Goal: Task Accomplishment & Management: Use online tool/utility

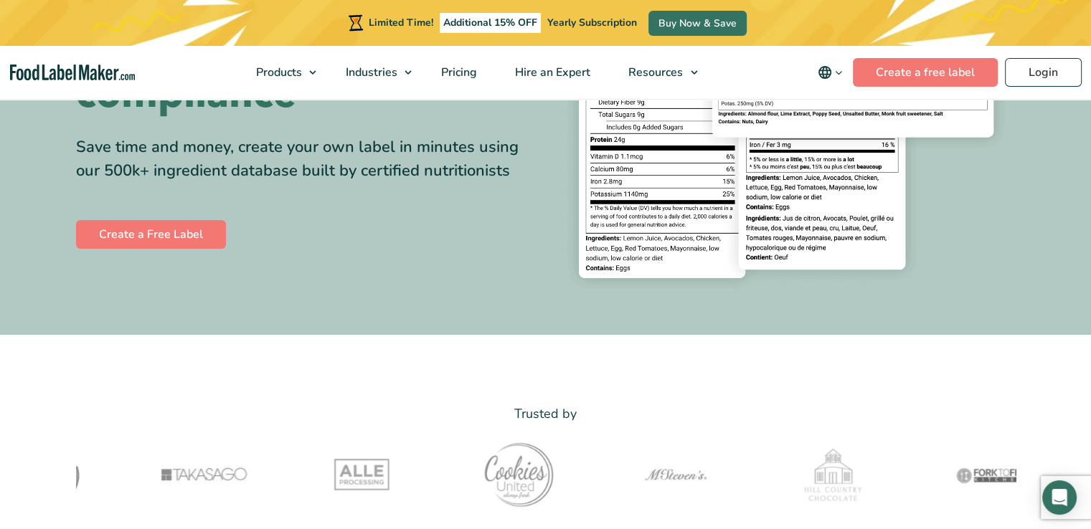
scroll to position [287, 0]
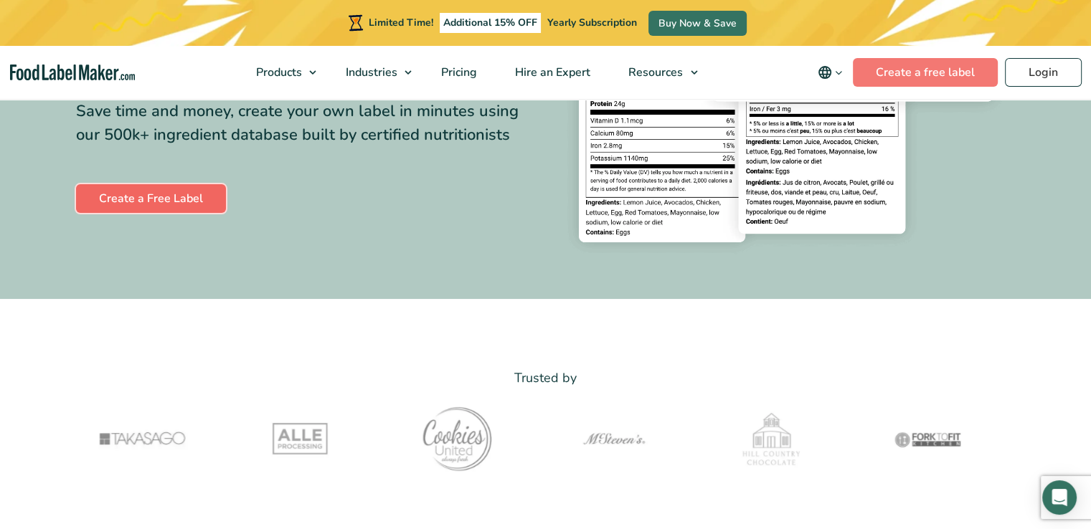
click at [124, 196] on link "Create a Free Label" at bounding box center [151, 198] width 150 height 29
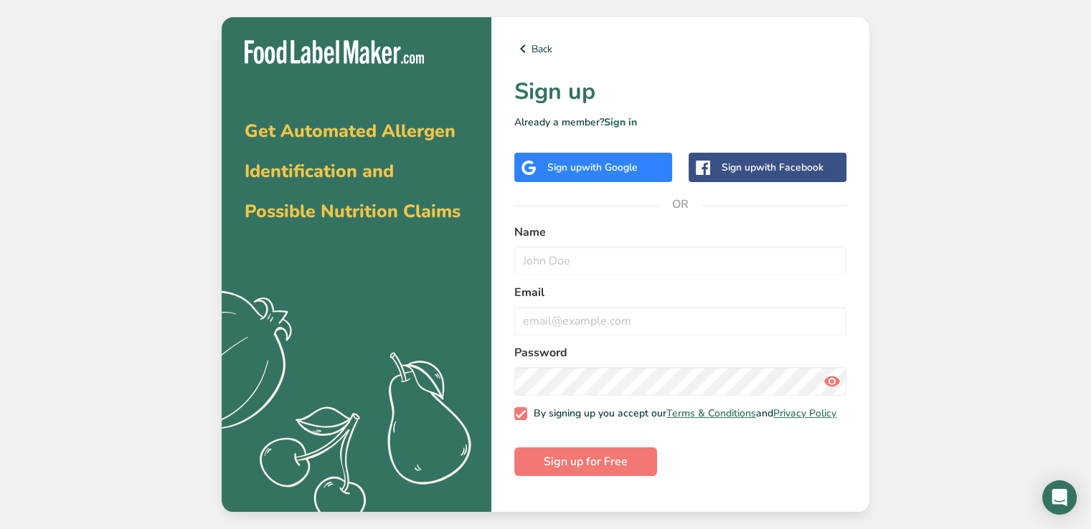
click at [623, 171] on span "with Google" at bounding box center [610, 168] width 56 height 14
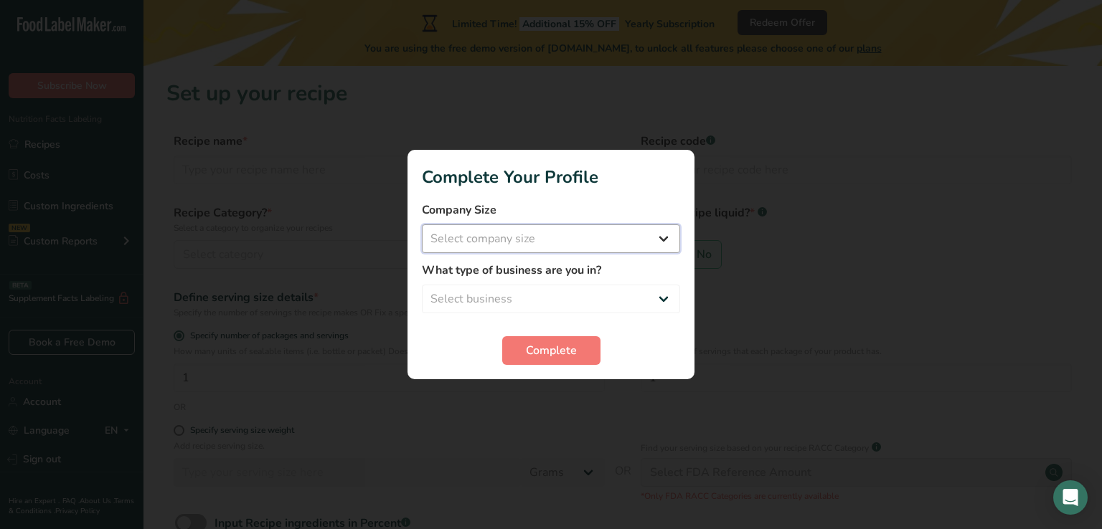
click at [505, 244] on select "Select company size Fewer than 10 Employees 10 to 50 Employees 51 to 500 Employ…" at bounding box center [551, 239] width 258 height 29
select select "2"
click at [422, 225] on select "Select company size Fewer than 10 Employees 10 to 50 Employees 51 to 500 Employ…" at bounding box center [551, 239] width 258 height 29
click at [515, 291] on select "Select business Packaged Food Manufacturer Restaurant & Cafe Bakery Meal Plans …" at bounding box center [551, 299] width 258 height 29
select select "1"
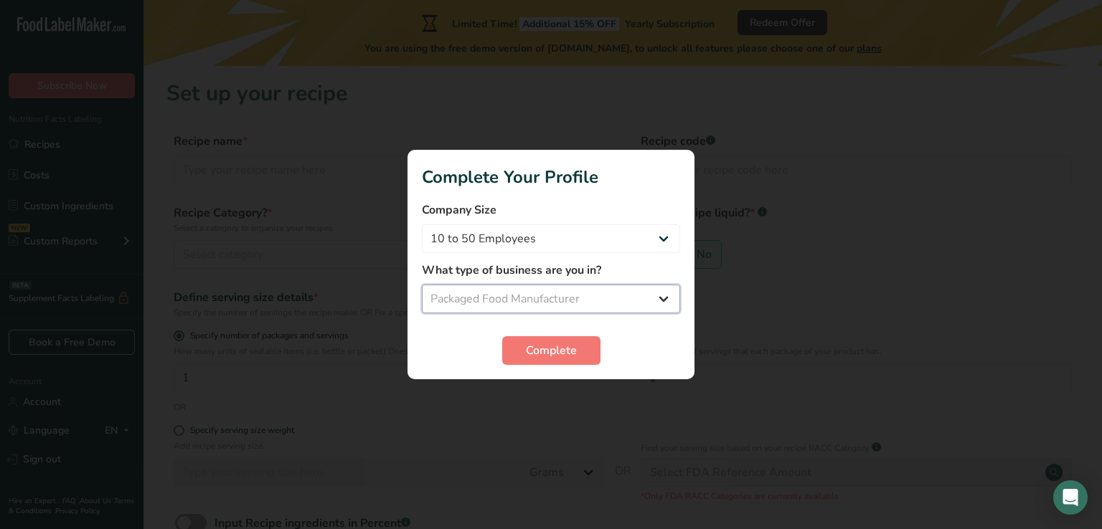
click at [422, 285] on select "Select business Packaged Food Manufacturer Restaurant & Cafe Bakery Meal Plans …" at bounding box center [551, 299] width 258 height 29
click at [543, 354] on span "Complete" at bounding box center [551, 350] width 51 height 17
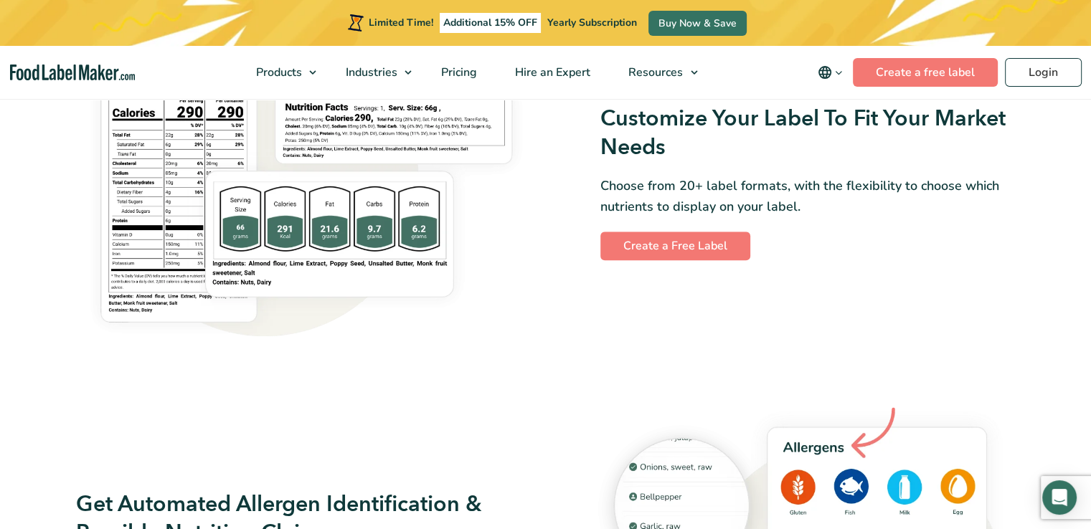
scroll to position [1291, 0]
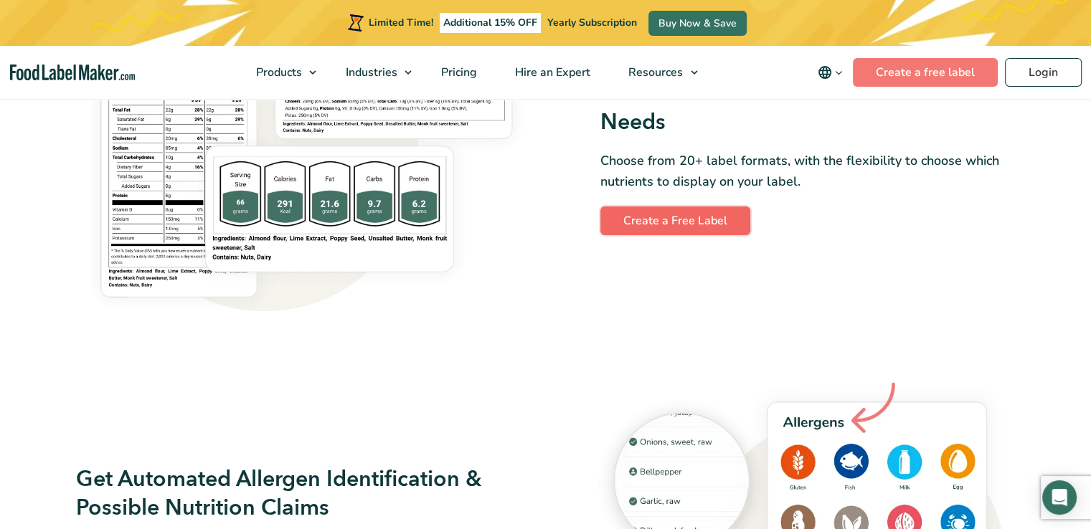
click at [635, 231] on link "Create a Free Label" at bounding box center [675, 221] width 150 height 29
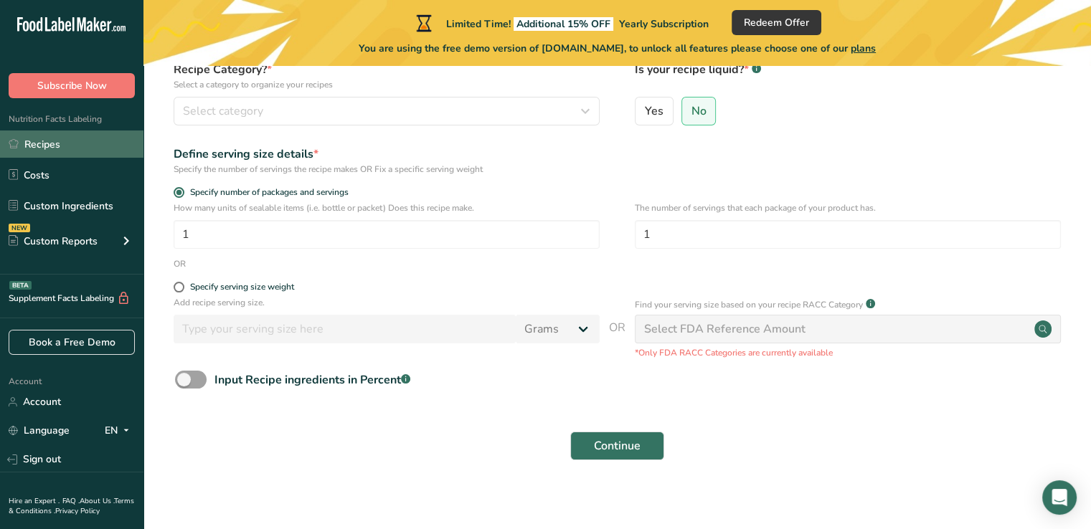
click at [92, 137] on link "Recipes" at bounding box center [71, 144] width 143 height 27
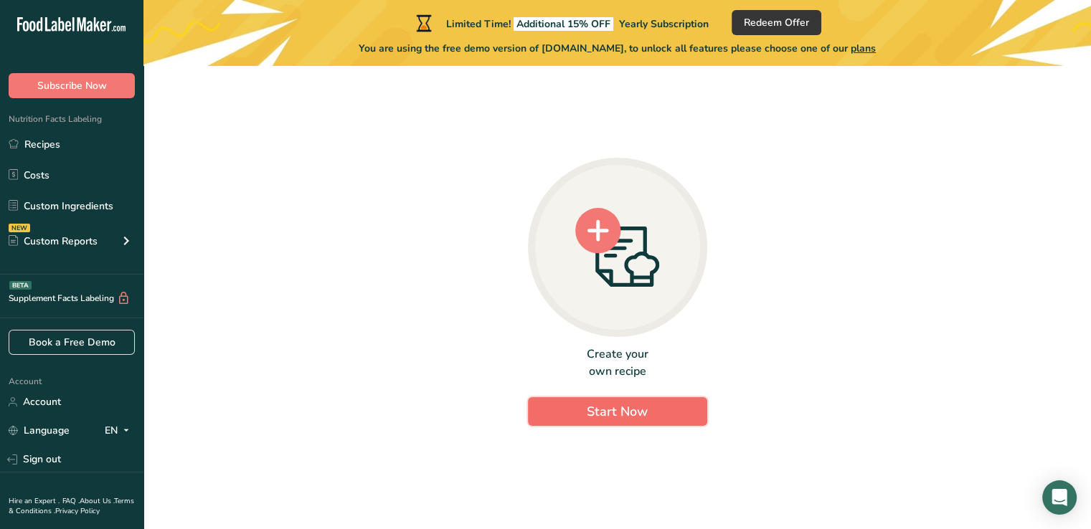
click at [563, 416] on button "Start Now" at bounding box center [617, 411] width 179 height 29
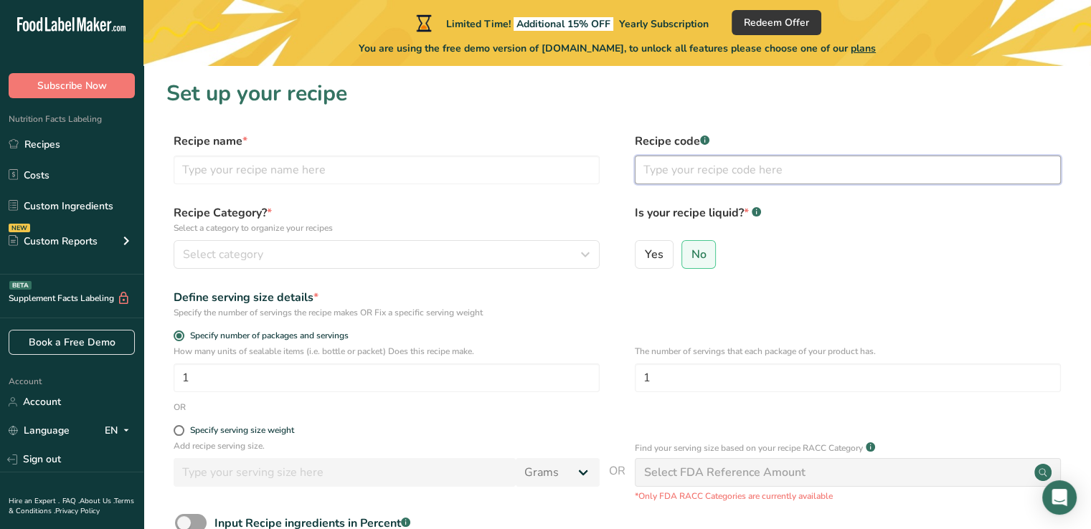
click at [685, 174] on input "text" at bounding box center [848, 170] width 426 height 29
click at [696, 259] on span "No" at bounding box center [699, 254] width 15 height 14
click at [692, 259] on input "No" at bounding box center [686, 254] width 9 height 9
click at [311, 171] on input "text" at bounding box center [387, 170] width 426 height 29
type input "GRINDER"
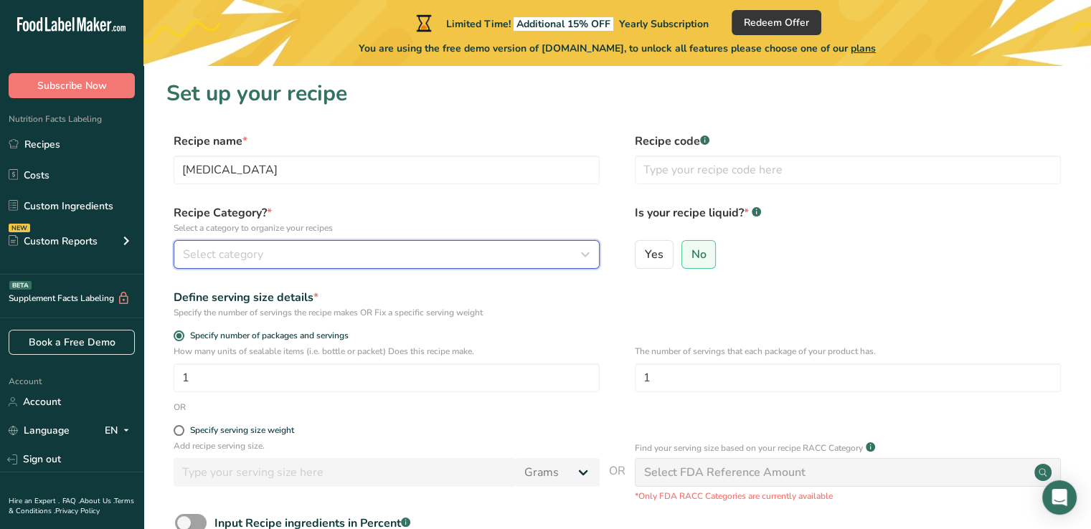
click at [303, 247] on div "Select category" at bounding box center [382, 254] width 399 height 17
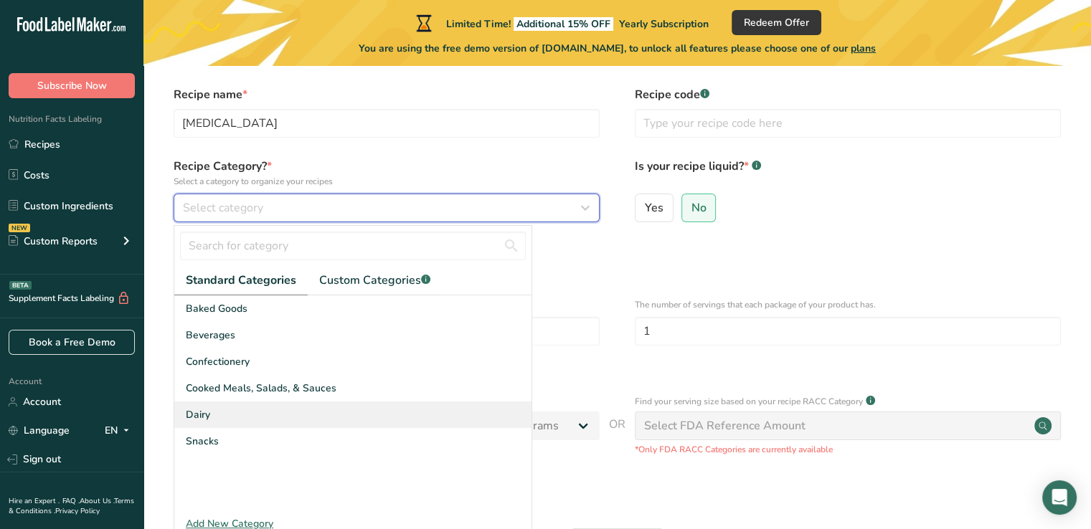
scroll to position [72, 0]
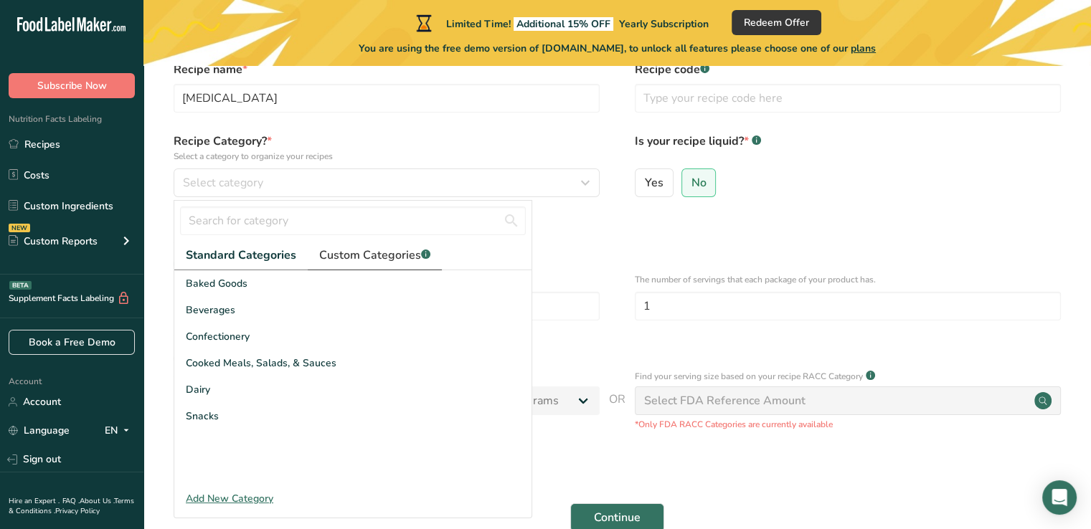
click at [362, 258] on span "Custom Categories .a-a{fill:#347362;}.b-a{fill:#fff;}" at bounding box center [374, 255] width 111 height 17
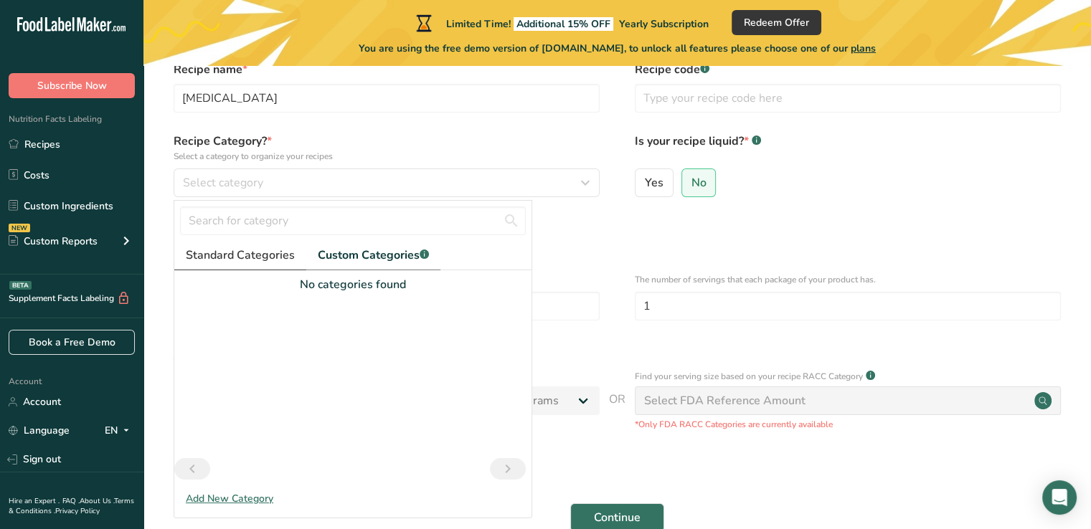
click at [255, 247] on span "Standard Categories" at bounding box center [240, 255] width 109 height 17
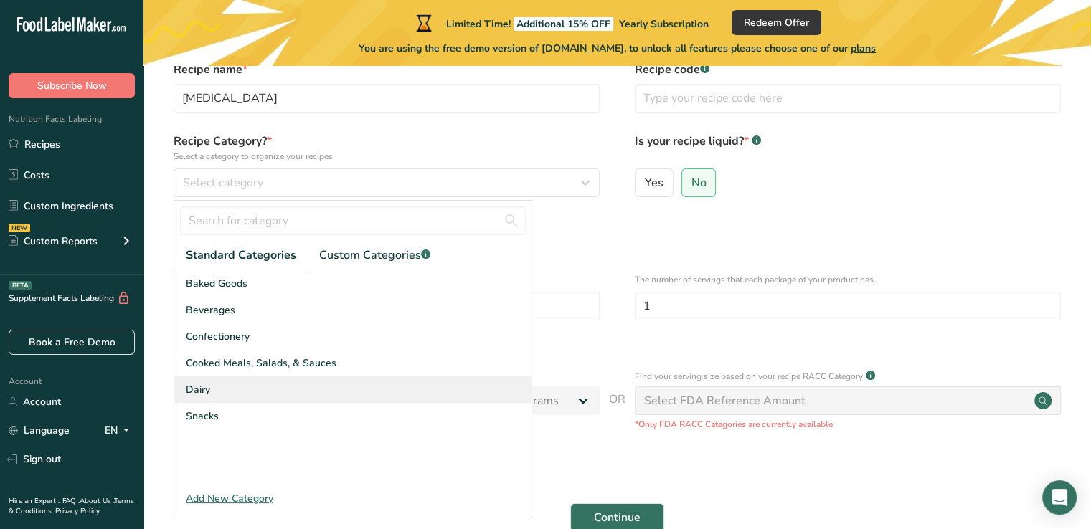
click at [254, 387] on div "Dairy" at bounding box center [352, 390] width 357 height 27
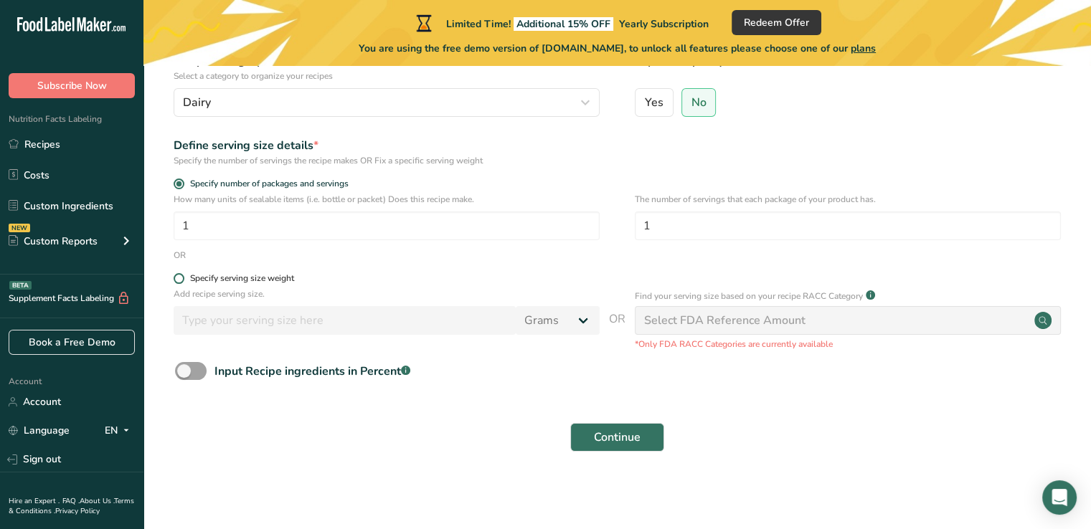
scroll to position [152, 0]
click at [600, 430] on span "Continue" at bounding box center [617, 437] width 47 height 17
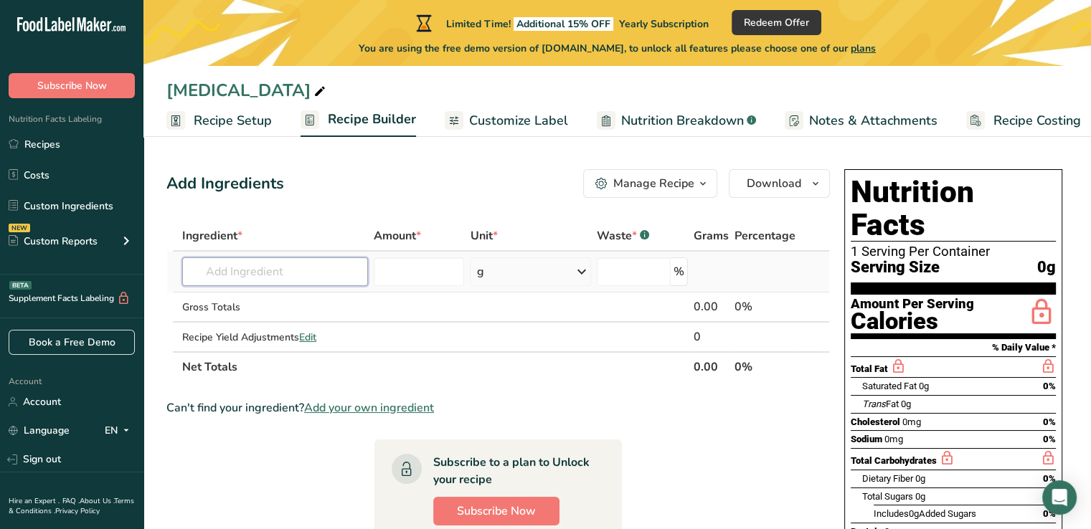
click at [323, 274] on input "text" at bounding box center [275, 272] width 186 height 29
click at [289, 308] on div "Gross Totals" at bounding box center [275, 307] width 186 height 15
click at [283, 278] on input "text" at bounding box center [275, 272] width 186 height 29
click at [413, 276] on input "number" at bounding box center [419, 272] width 90 height 29
click at [489, 277] on div "g" at bounding box center [530, 272] width 121 height 29
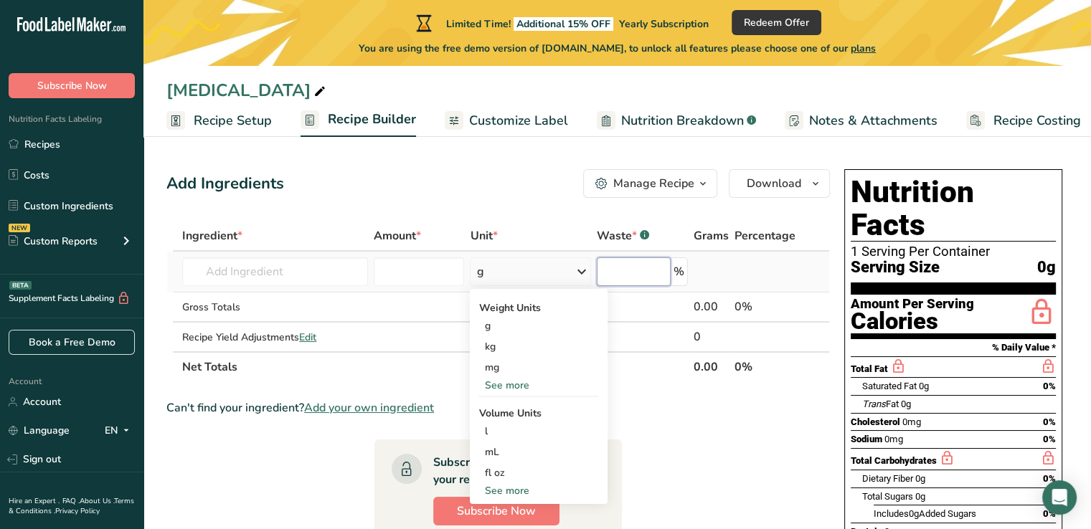
click at [636, 272] on input "number" at bounding box center [634, 272] width 74 height 29
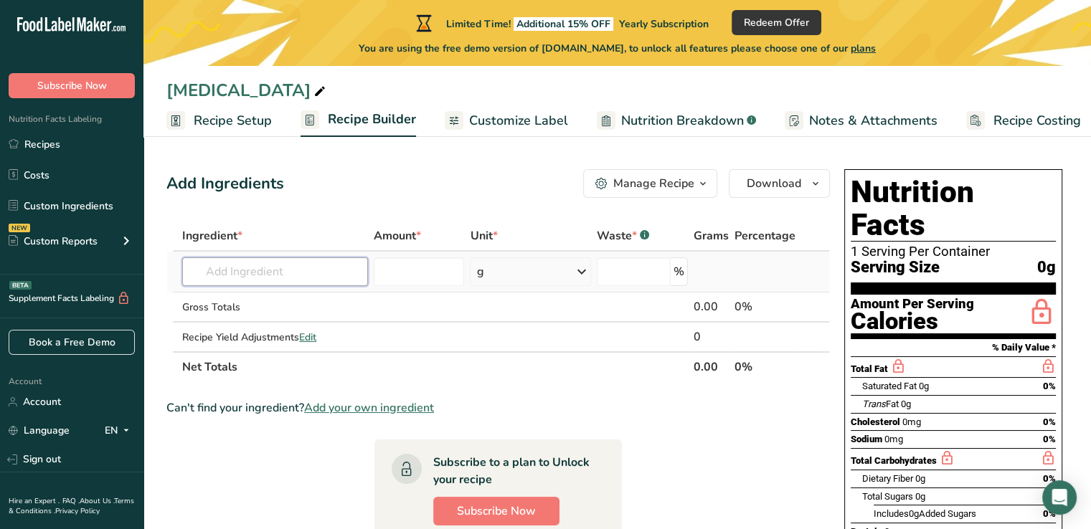
click at [280, 277] on input "text" at bounding box center [275, 272] width 186 height 29
type input "DE"
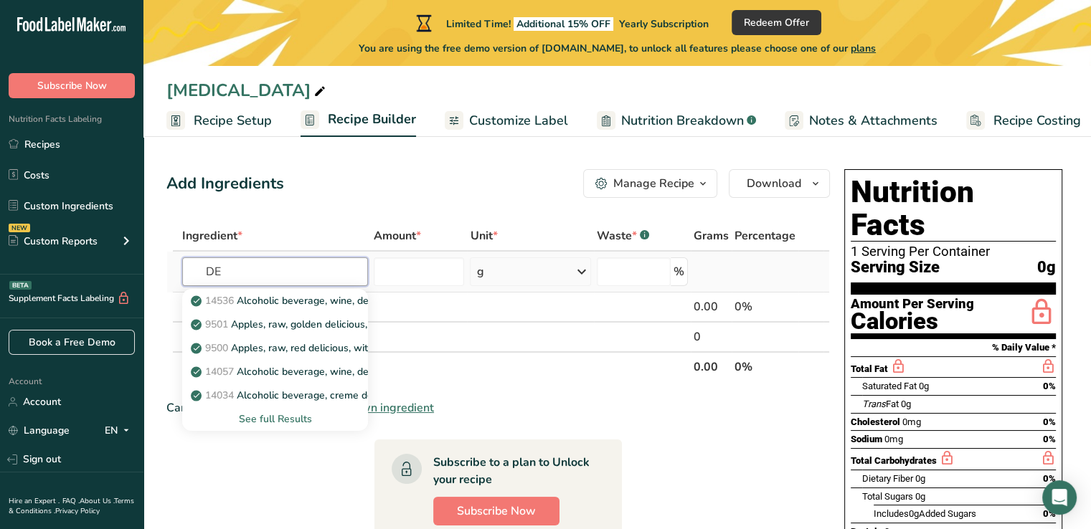
drag, startPoint x: 257, startPoint y: 273, endPoint x: 186, endPoint y: 279, distance: 71.2
click at [186, 279] on input "DE" at bounding box center [275, 272] width 186 height 29
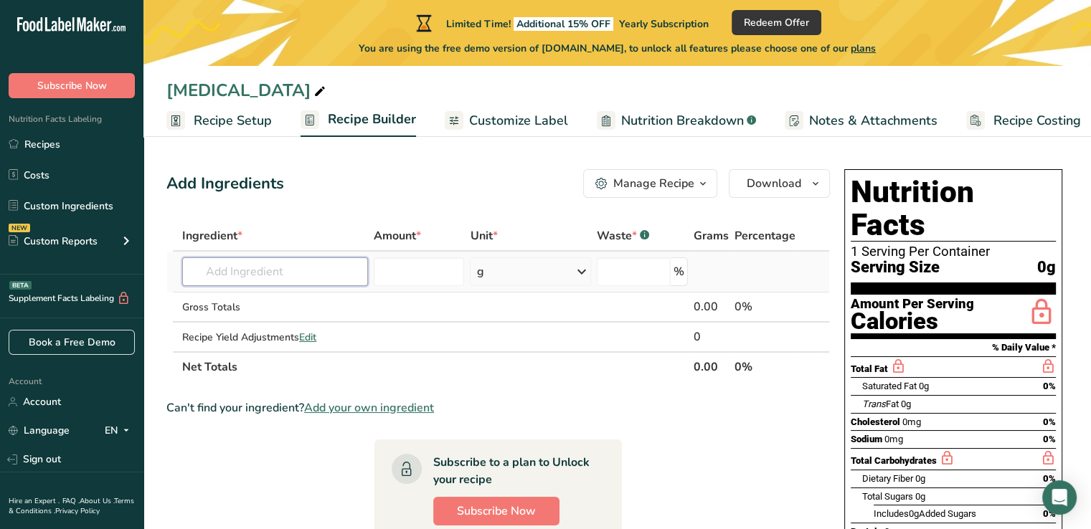
click at [236, 275] on input "text" at bounding box center [275, 272] width 186 height 29
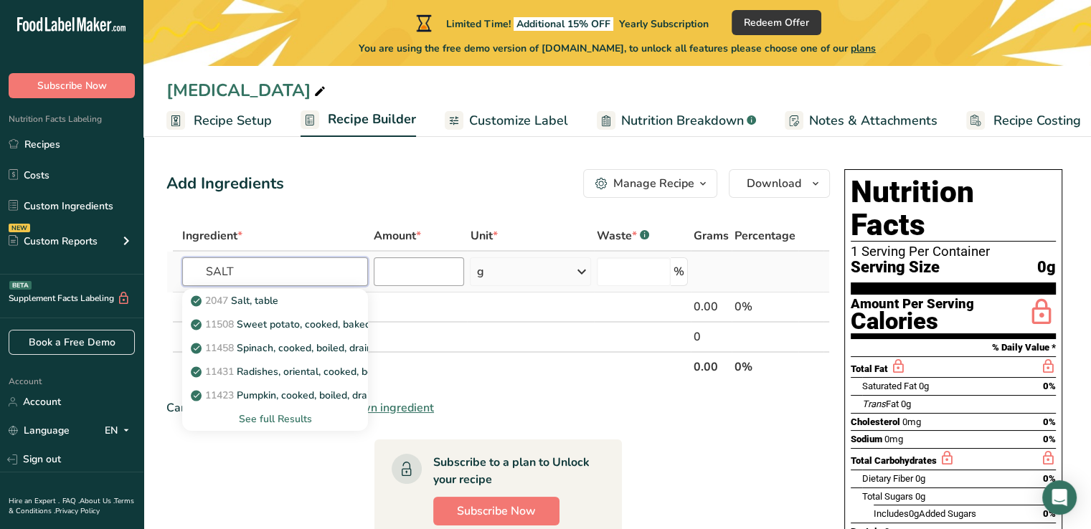
type input "SALT"
click at [399, 268] on input "number" at bounding box center [419, 272] width 90 height 29
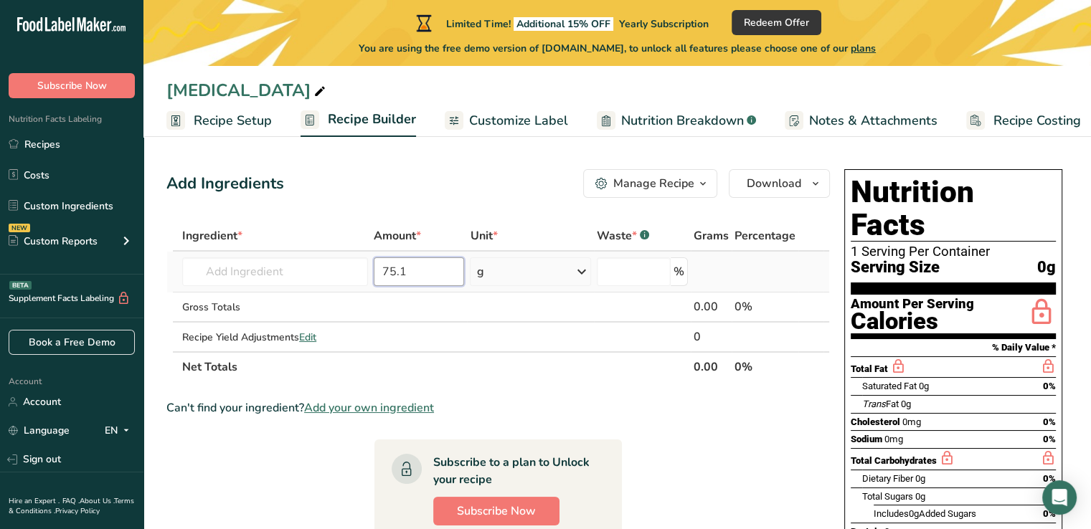
type input "75.1"
click at [516, 280] on div "g" at bounding box center [530, 272] width 121 height 29
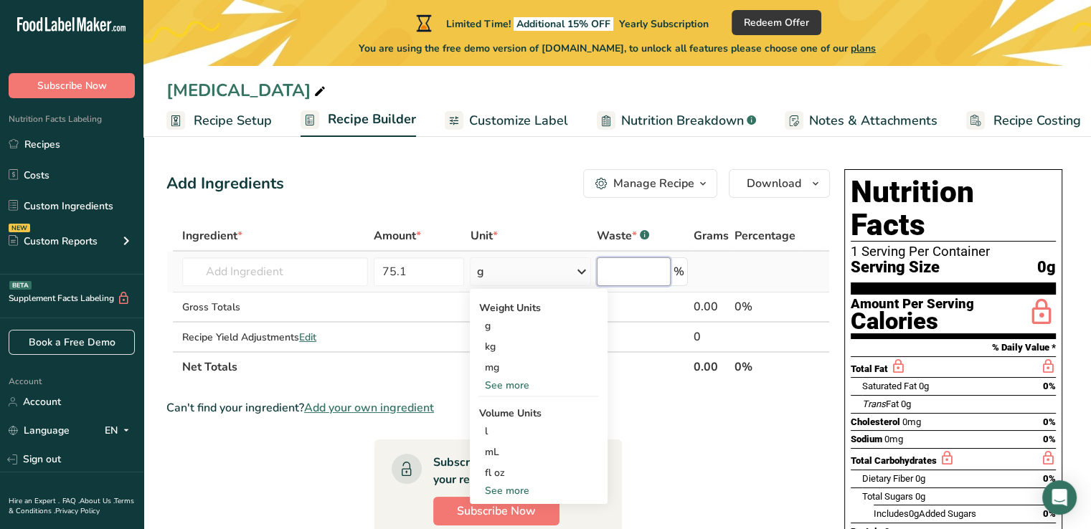
click at [603, 279] on input "number" at bounding box center [634, 272] width 74 height 29
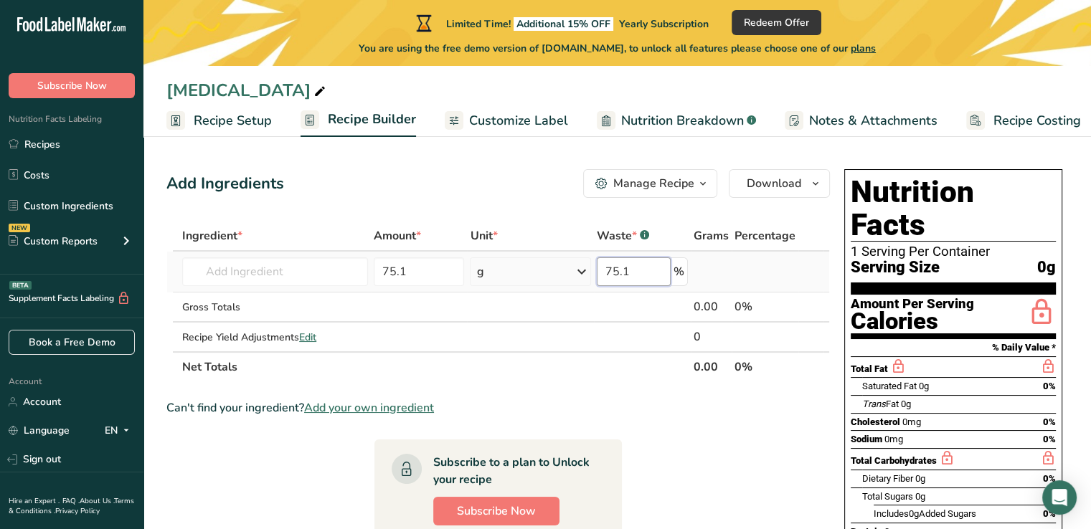
type input "75.1"
click at [617, 306] on td at bounding box center [642, 308] width 97 height 30
click at [727, 263] on td at bounding box center [711, 272] width 41 height 41
click at [642, 270] on input "75.1" at bounding box center [634, 272] width 74 height 29
click at [271, 277] on input "text" at bounding box center [275, 272] width 186 height 29
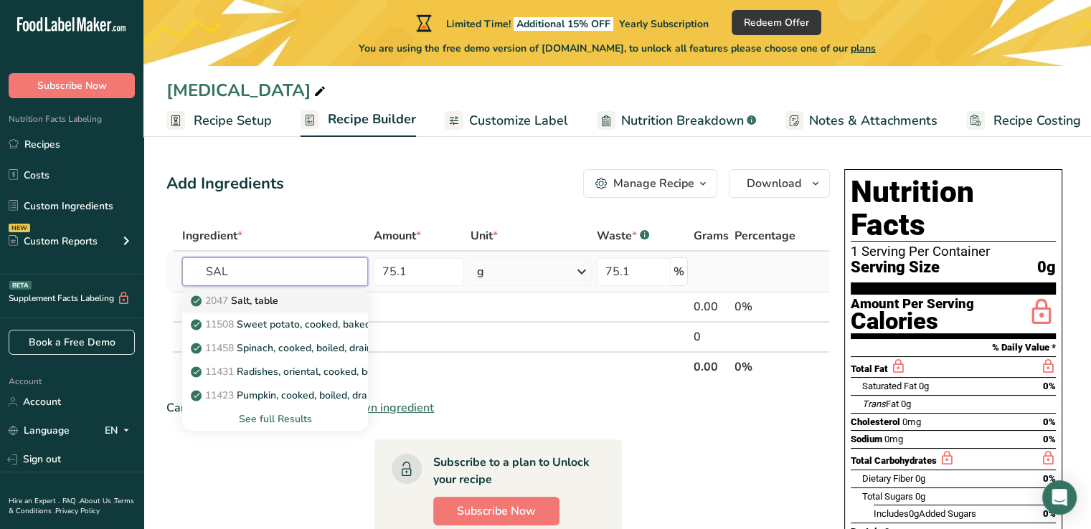
type input "SAL"
click at [272, 299] on p "2047 Salt, table" at bounding box center [236, 300] width 85 height 15
type input "Salt, table"
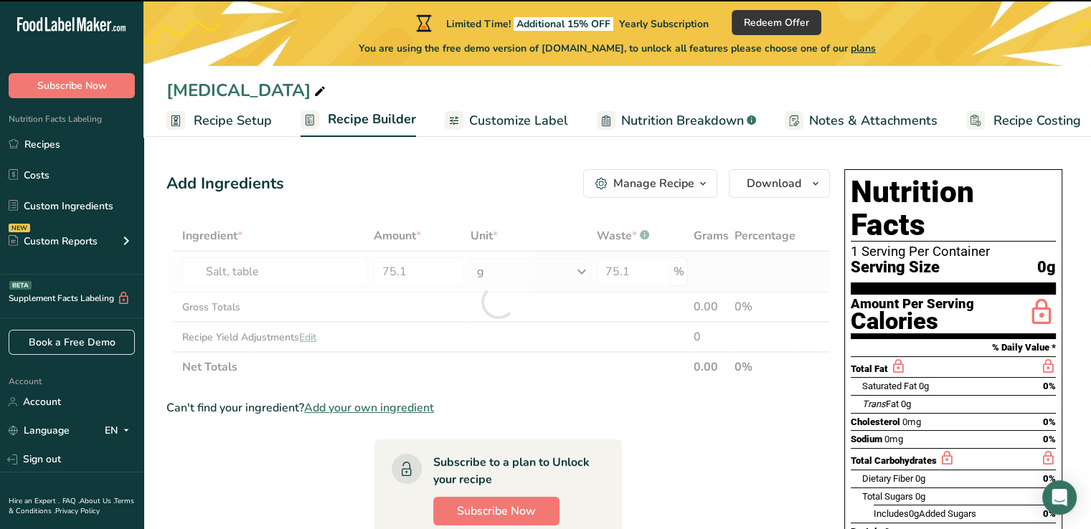
type input "0"
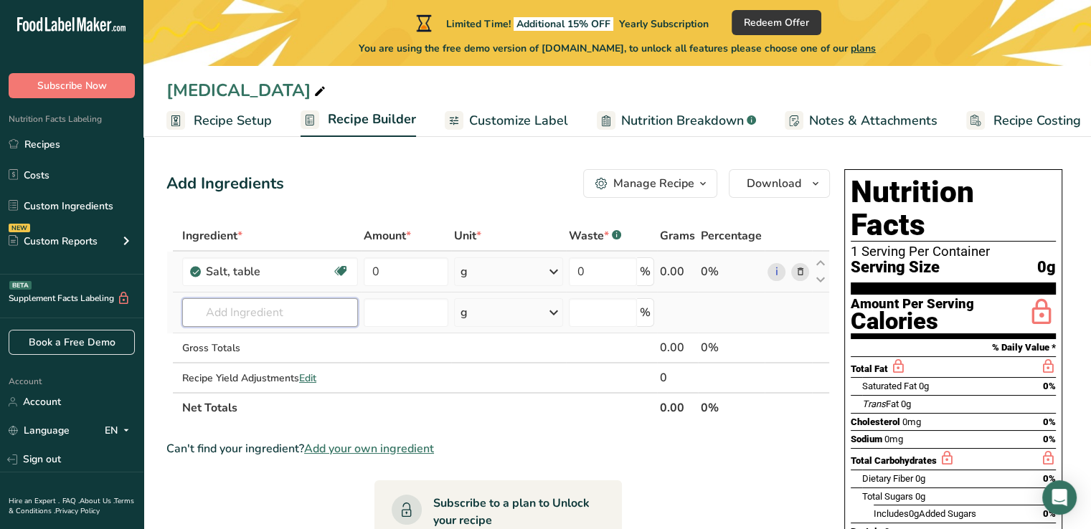
click at [243, 308] on input "text" at bounding box center [270, 312] width 176 height 29
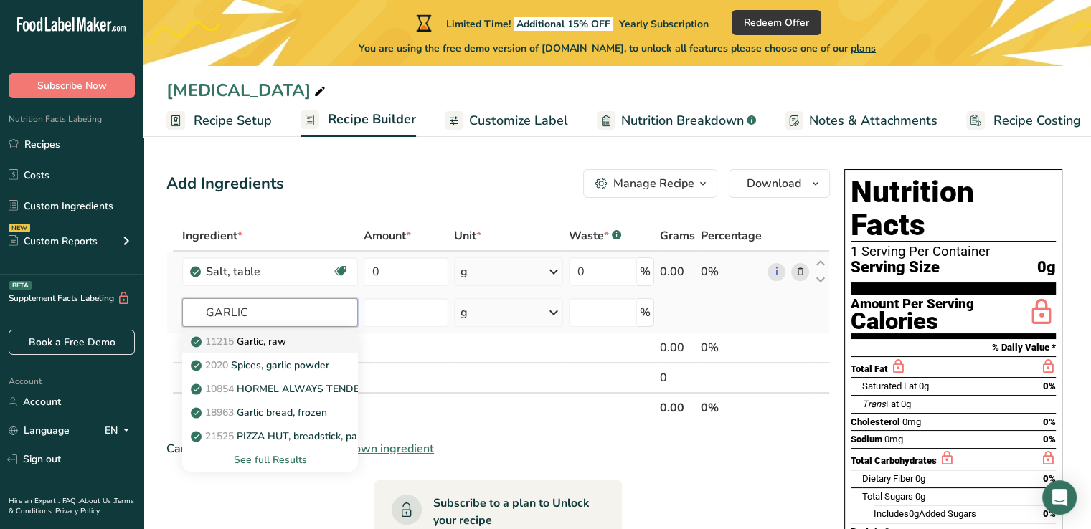
type input "GARLIC"
click at [263, 341] on p "11215 Garlic, raw" at bounding box center [240, 341] width 93 height 15
type input "Garlic, raw"
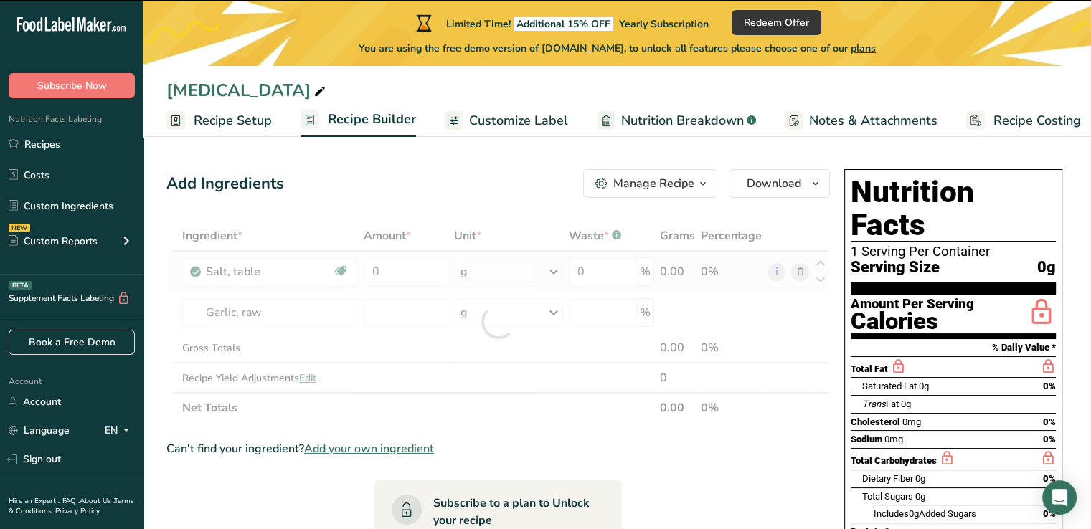
click at [258, 311] on div at bounding box center [498, 322] width 664 height 202
type input "0"
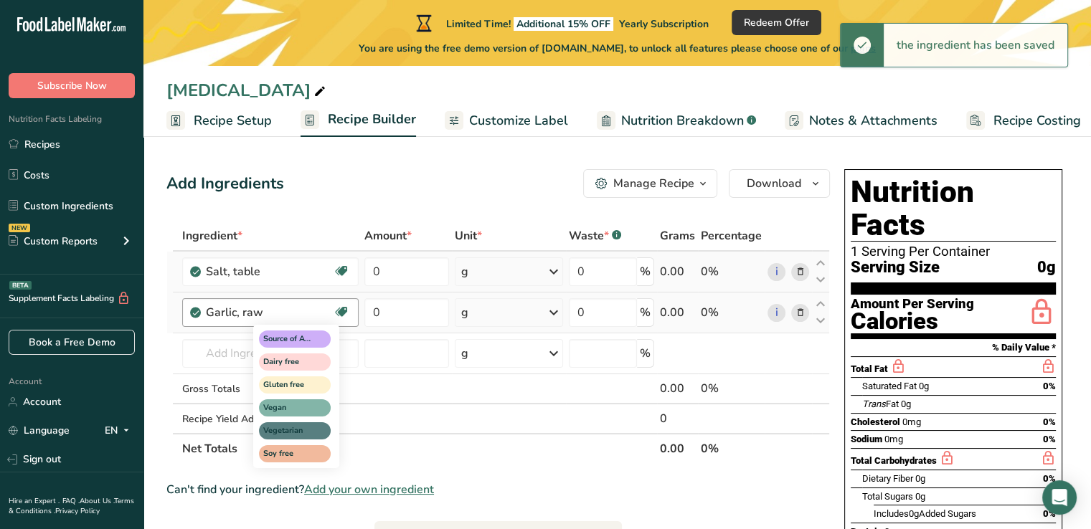
click at [339, 308] on icon at bounding box center [341, 312] width 14 height 22
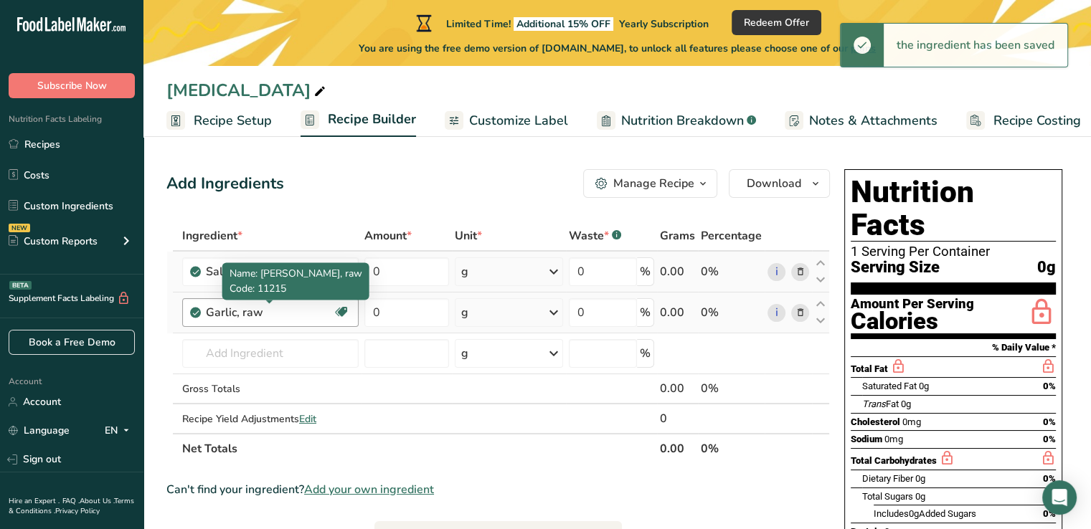
click at [255, 312] on div "Garlic, raw" at bounding box center [269, 312] width 127 height 17
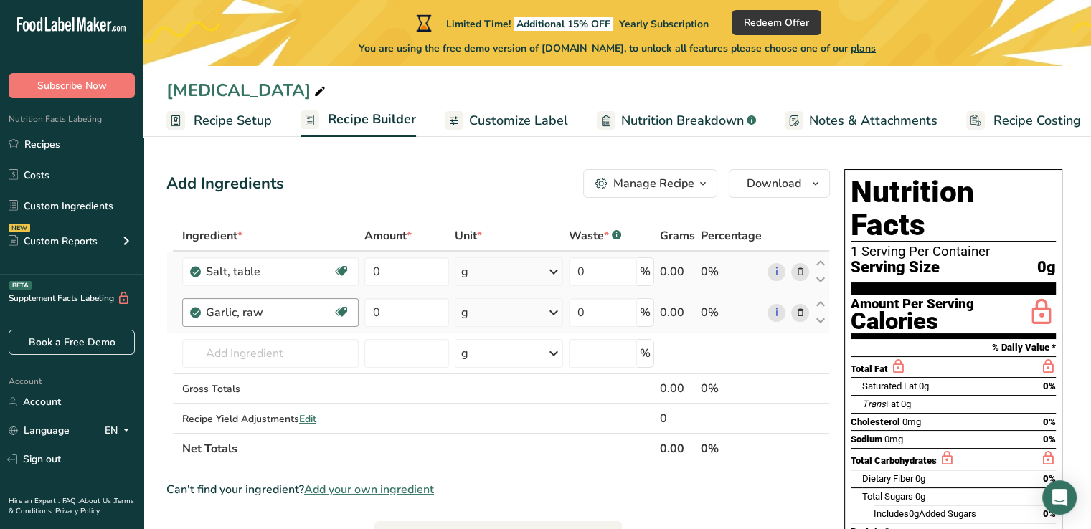
click at [355, 314] on div "Garlic, raw Source of Antioxidants Dairy free Gluten free Vegan Vegetarian Soy …" at bounding box center [270, 312] width 176 height 29
click at [808, 313] on span at bounding box center [799, 312] width 17 height 17
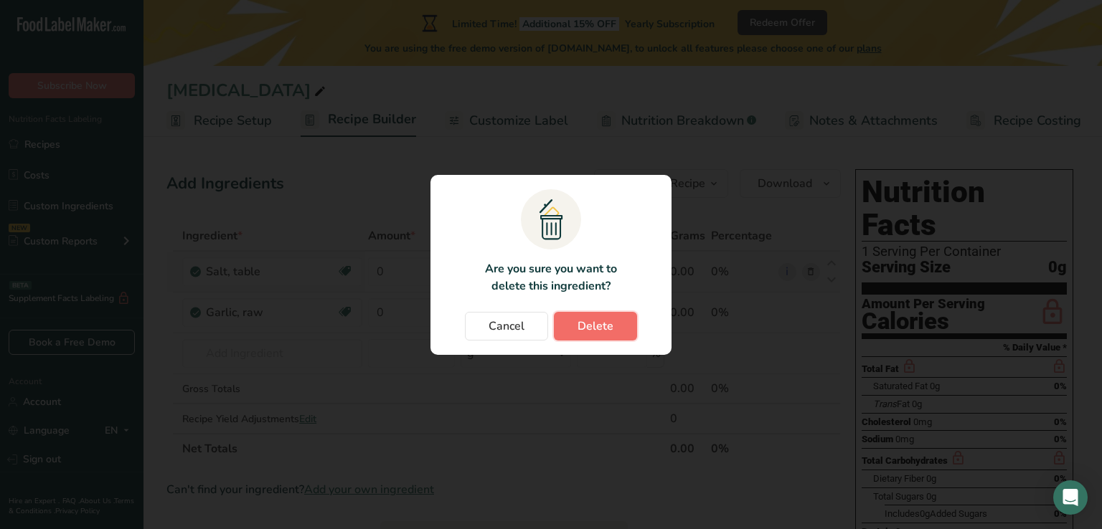
click at [583, 324] on span "Delete" at bounding box center [595, 326] width 36 height 17
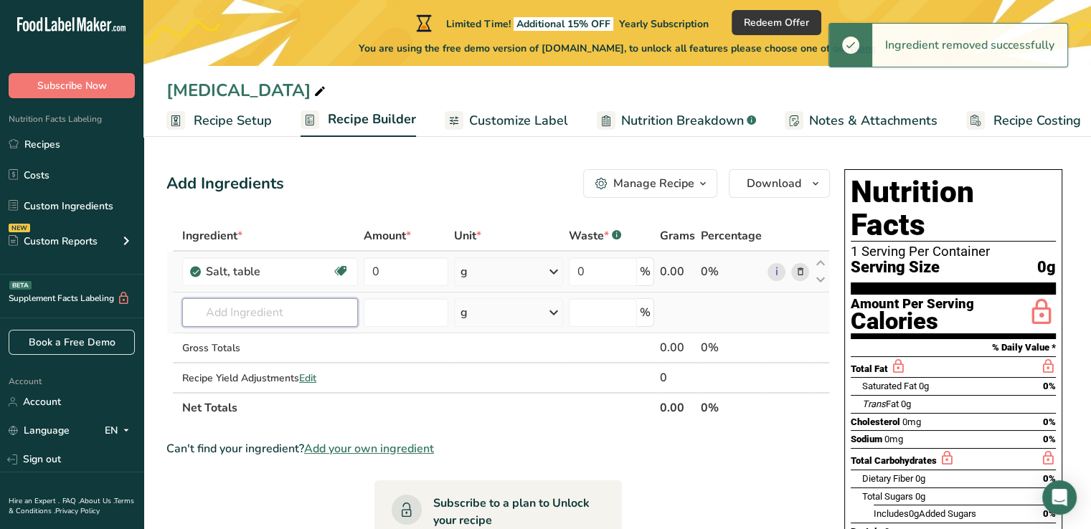
click at [260, 313] on input "text" at bounding box center [270, 312] width 176 height 29
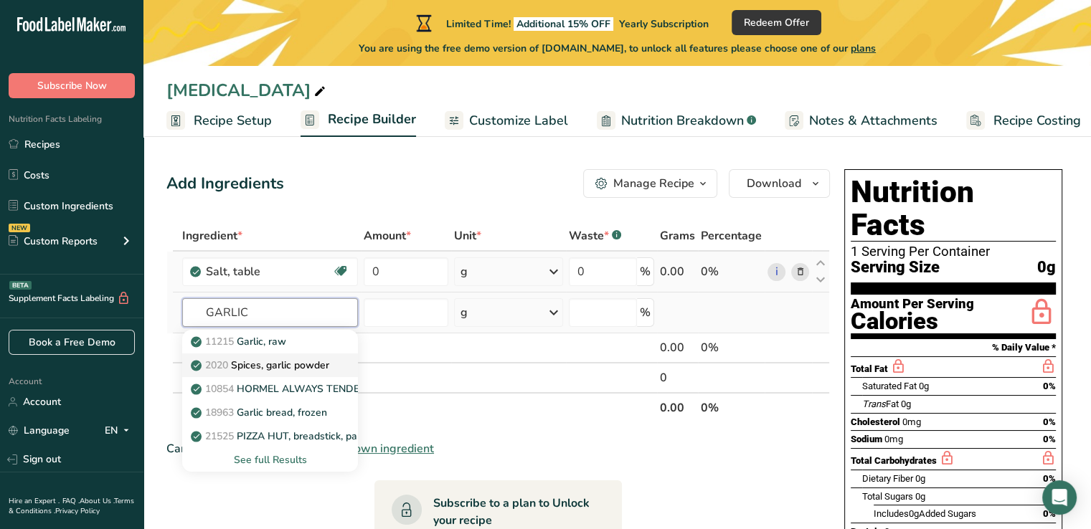
type input "GARLIC"
click at [278, 365] on p "2020 Spices, garlic powder" at bounding box center [262, 365] width 136 height 15
type input "Spices, garlic powder"
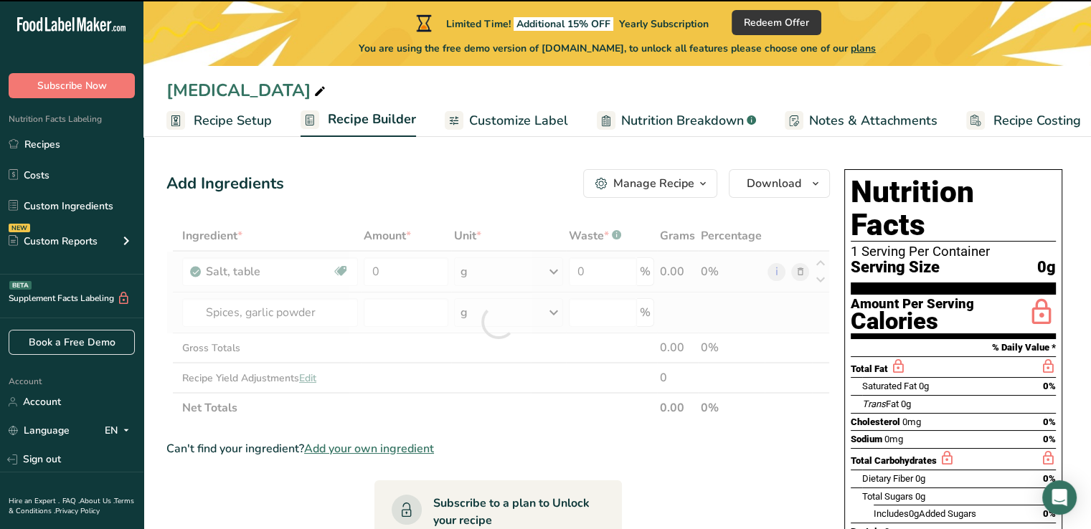
type input "0"
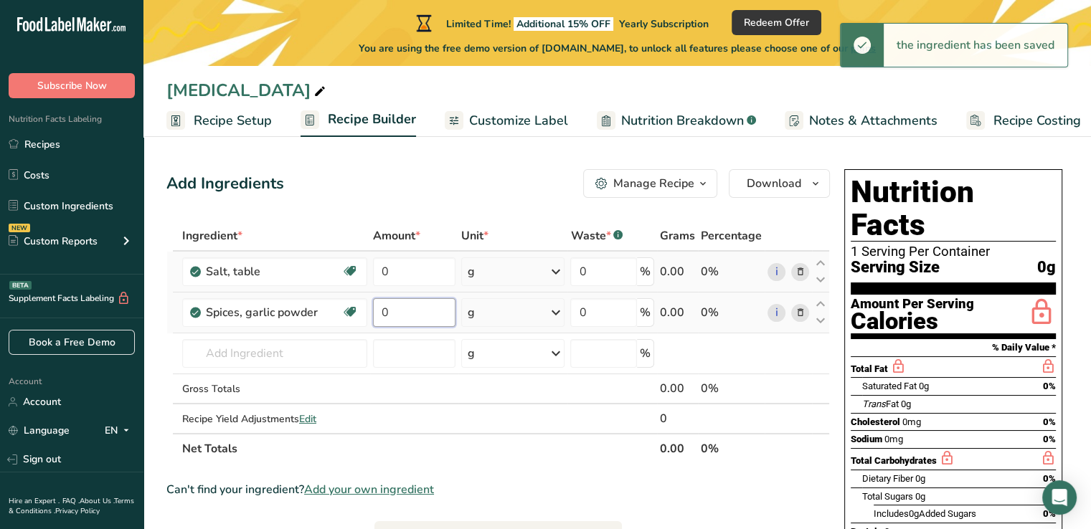
click at [410, 308] on input "0" at bounding box center [414, 312] width 82 height 29
click at [407, 278] on div "Ingredient * Amount * Unit * Waste * .a-a{fill:#347362;}.b-a{fill:#fff;} Grams …" at bounding box center [498, 342] width 664 height 243
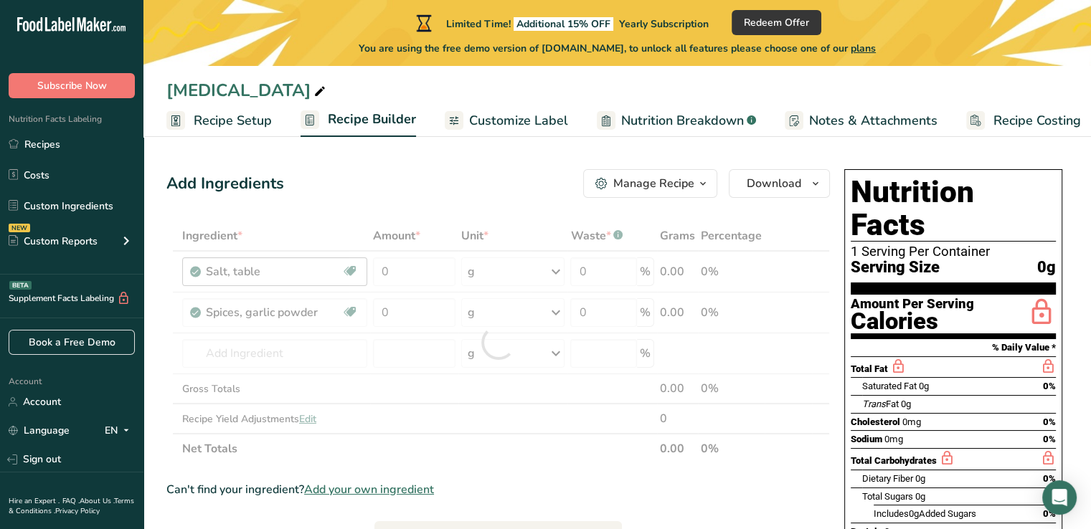
click at [351, 266] on div "Ingredient * Amount * Unit * Waste * .a-a{fill:#347362;}.b-a{fill:#fff;} Grams …" at bounding box center [498, 342] width 664 height 243
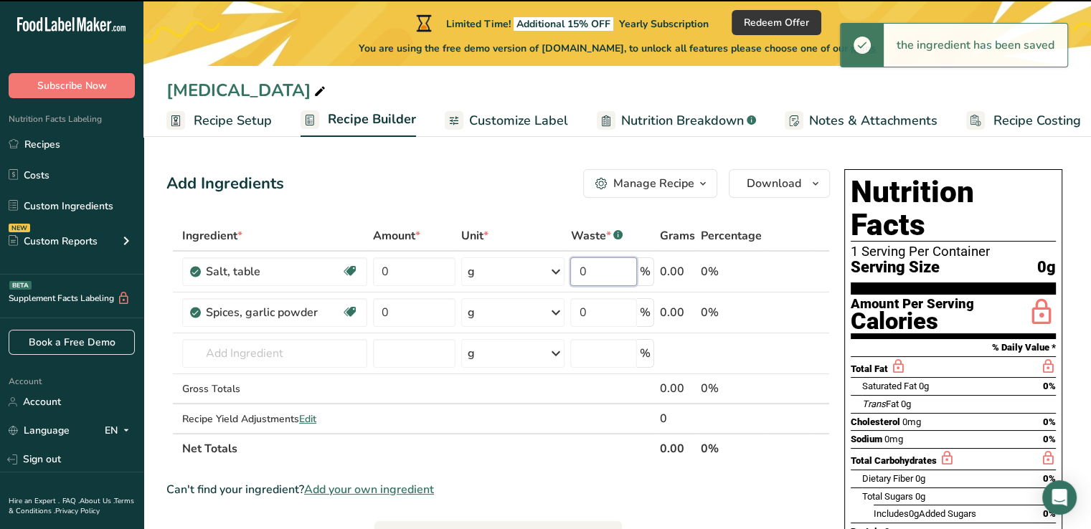
click at [599, 282] on input "0" at bounding box center [603, 272] width 67 height 29
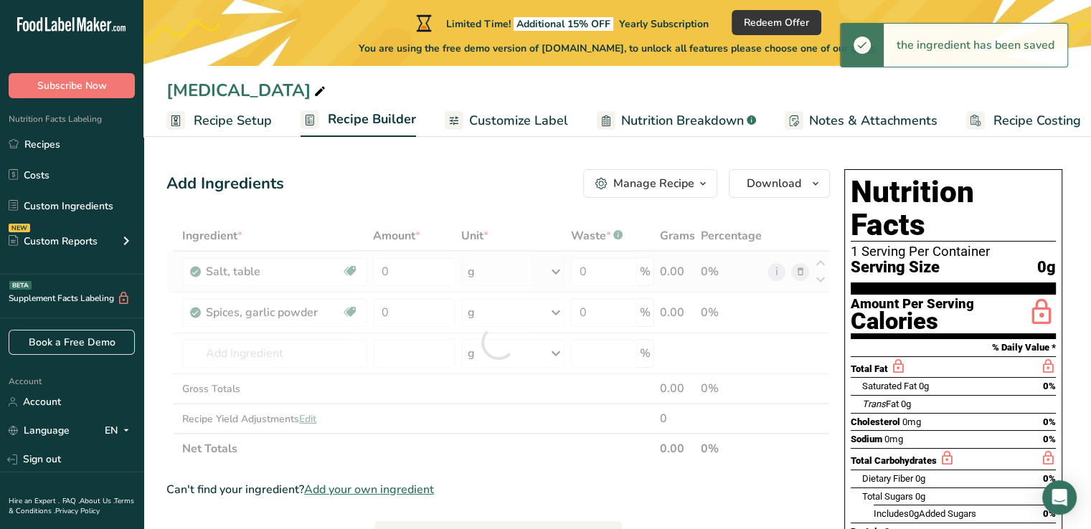
click at [795, 273] on div "Ingredient * Amount * Unit * Waste * .a-a{fill:#347362;}.b-a{fill:#fff;} Grams …" at bounding box center [498, 342] width 664 height 243
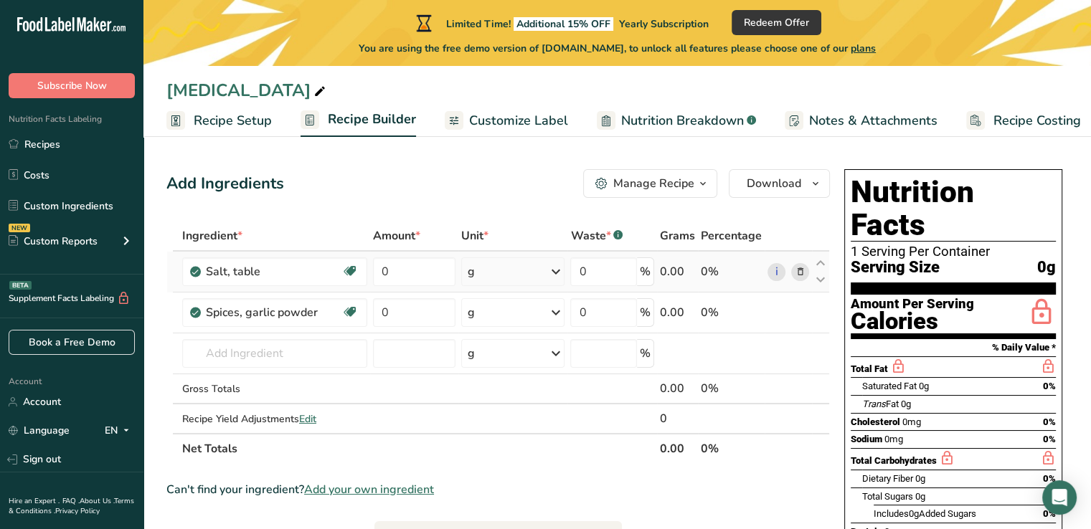
click at [803, 270] on icon at bounding box center [800, 272] width 10 height 15
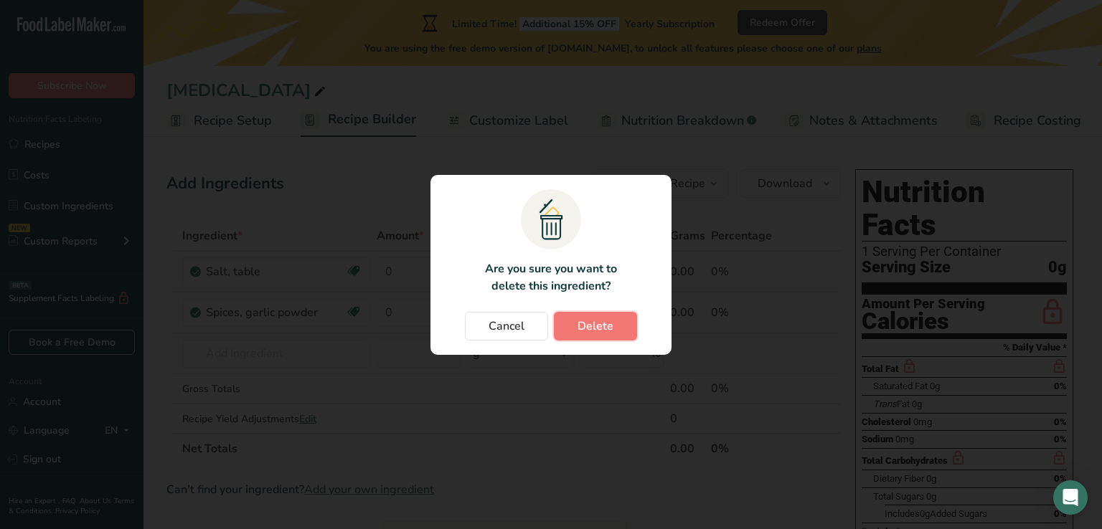
drag, startPoint x: 601, startPoint y: 322, endPoint x: 591, endPoint y: 322, distance: 10.0
click at [601, 322] on span "Delete" at bounding box center [595, 326] width 36 height 17
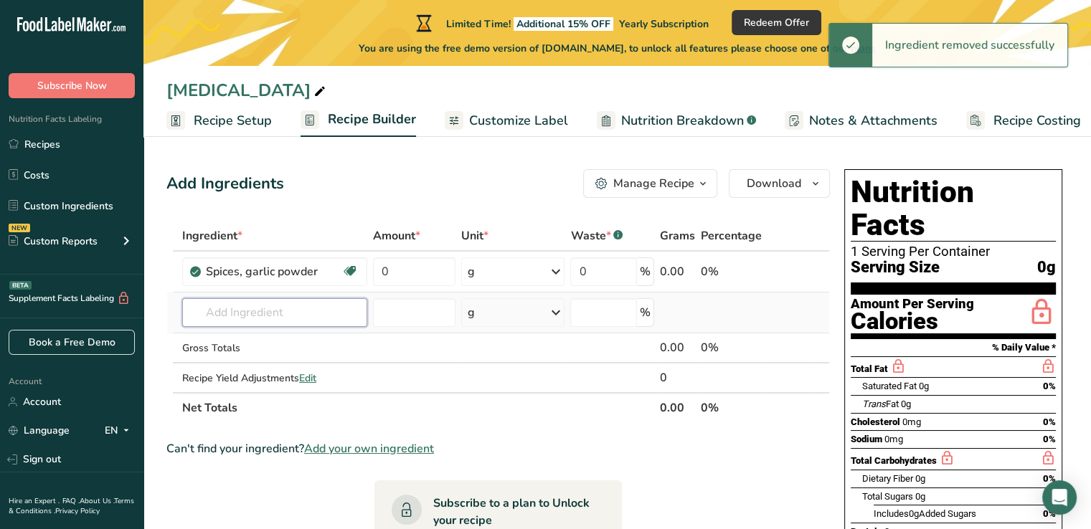
click at [269, 311] on input "text" at bounding box center [274, 312] width 185 height 29
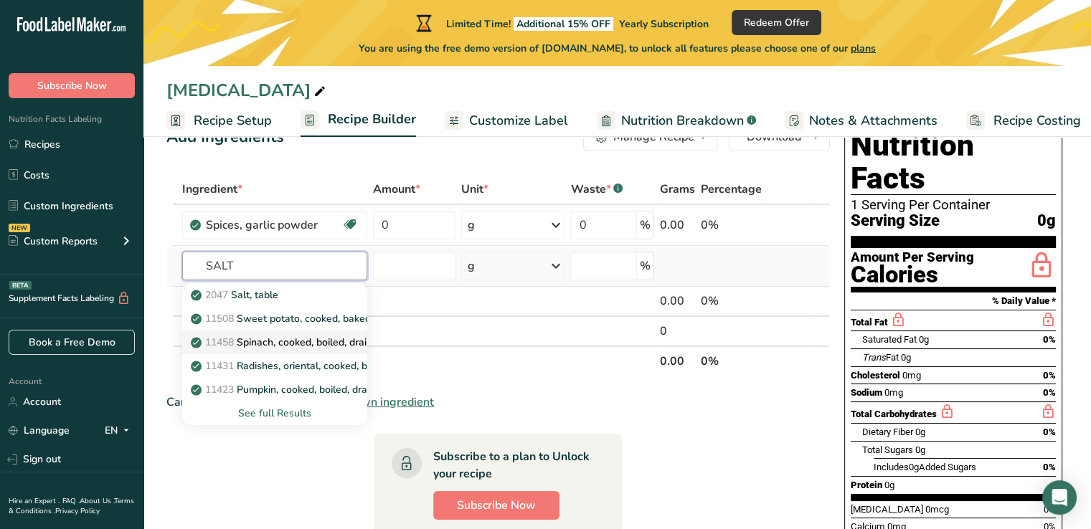
scroll to position [72, 0]
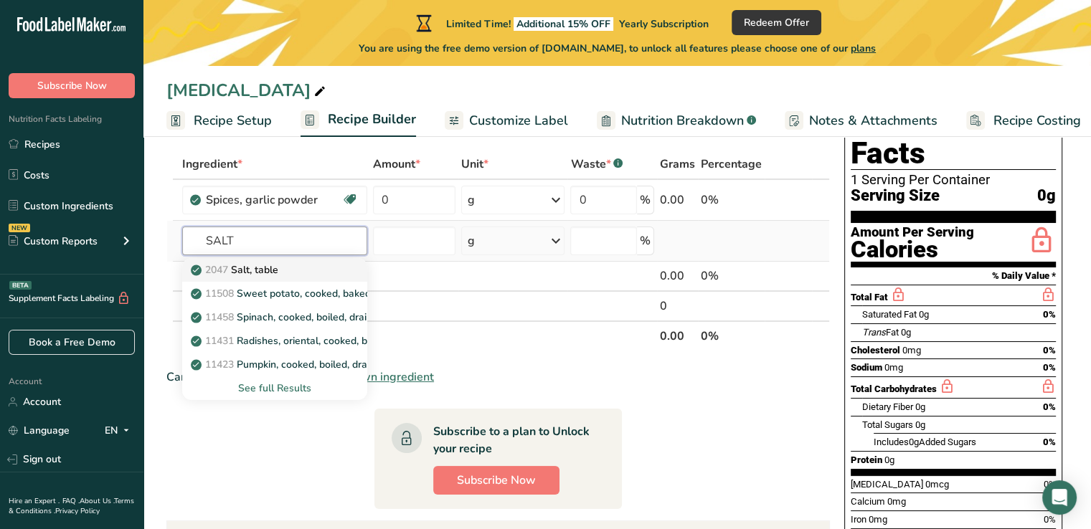
type input "SALT"
click at [270, 274] on p "2047 Salt, table" at bounding box center [236, 270] width 85 height 15
type input "Salt, table"
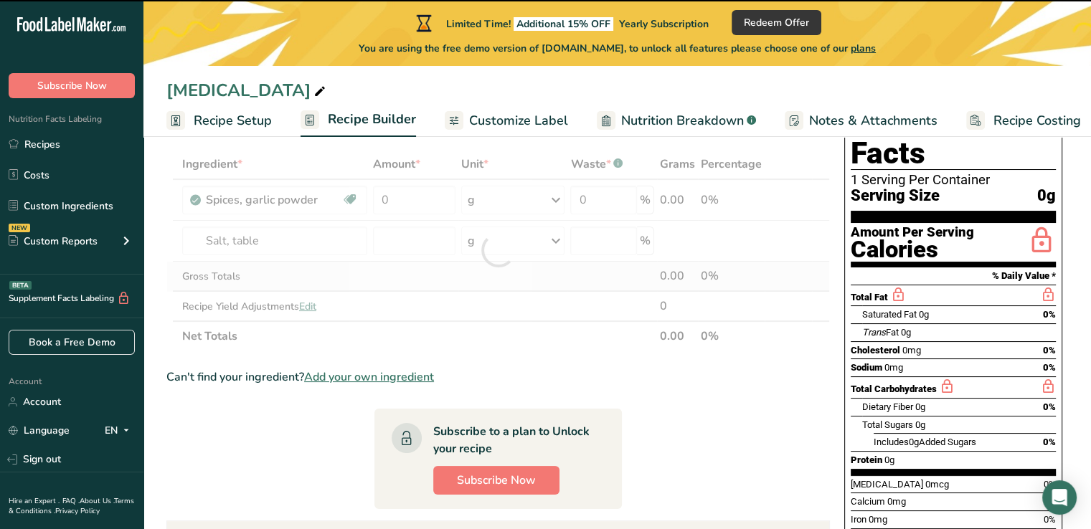
type input "0"
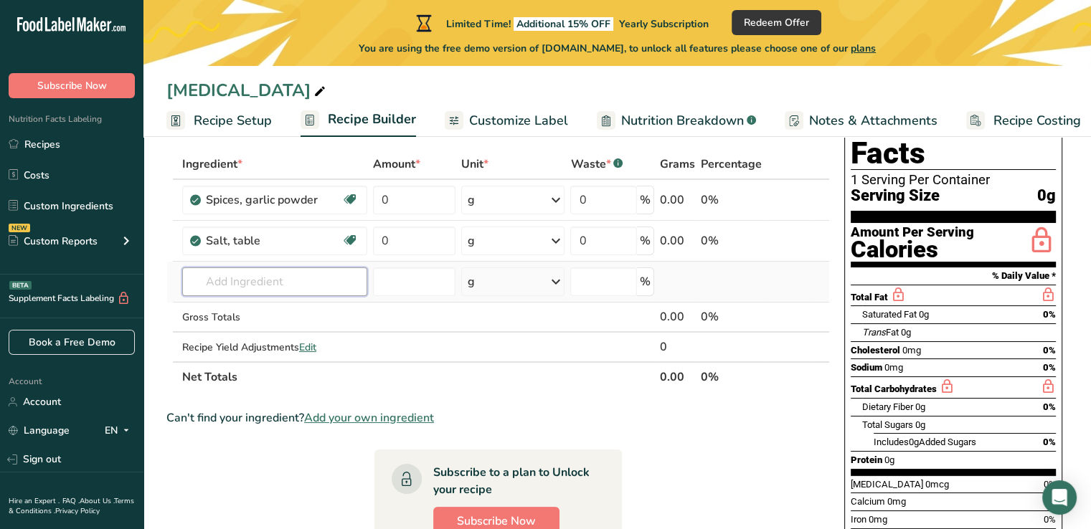
click at [275, 285] on input "text" at bounding box center [274, 282] width 185 height 29
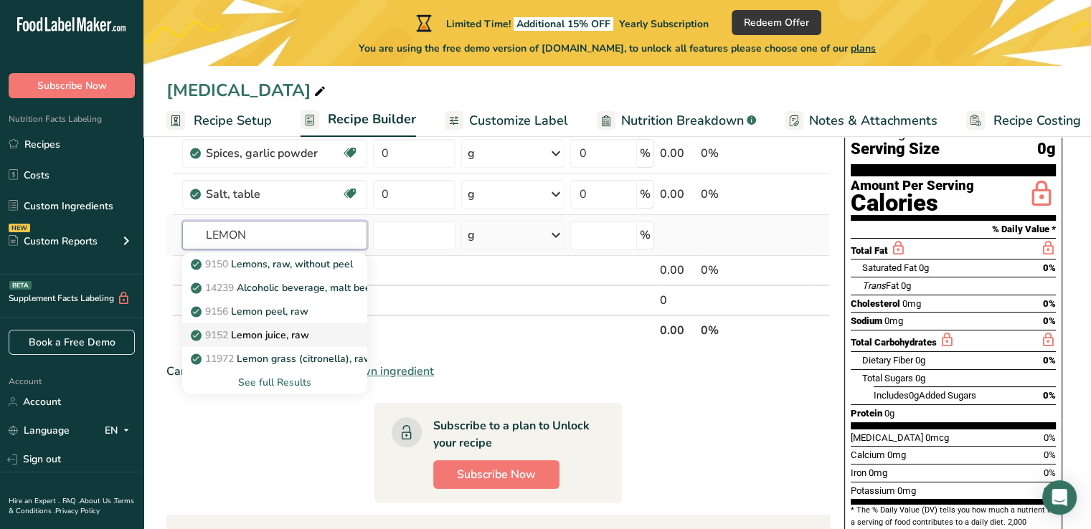
scroll to position [143, 0]
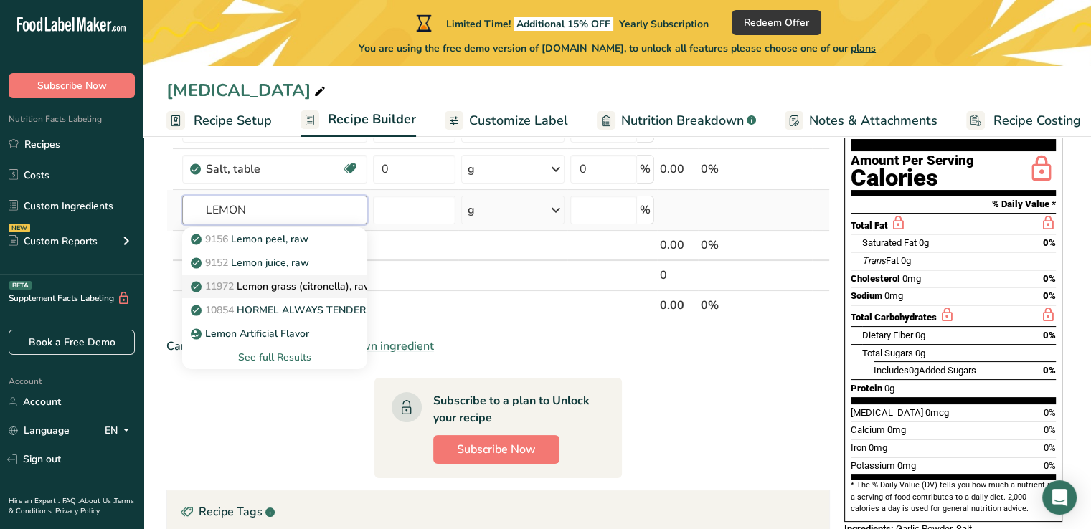
type input "LEMON"
click at [304, 286] on p "11972 Lemon grass (citronella), raw" at bounding box center [283, 286] width 179 height 15
type input "Lemon grass (citronella), raw"
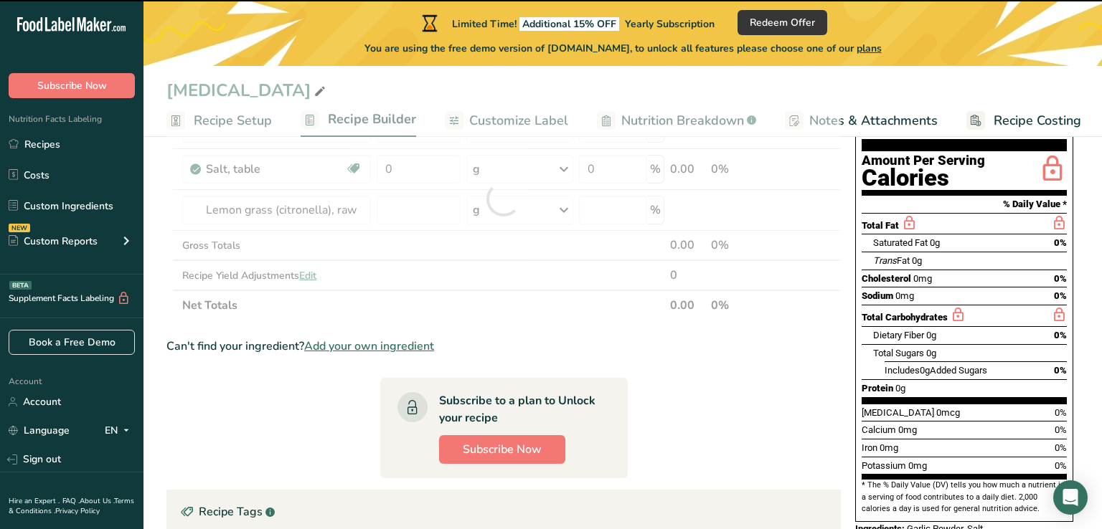
type input "0"
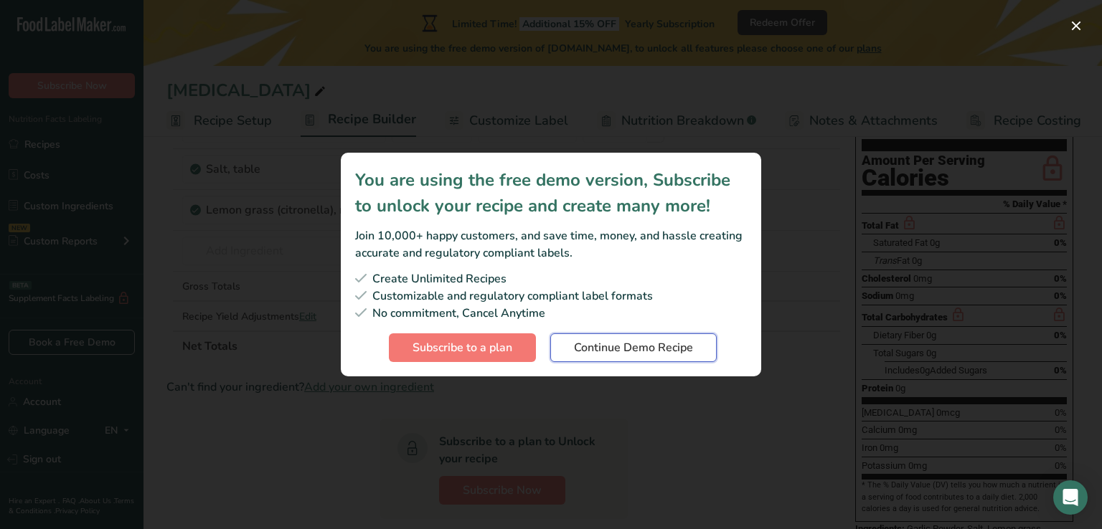
click at [580, 345] on span "Continue Demo Recipe" at bounding box center [633, 347] width 119 height 17
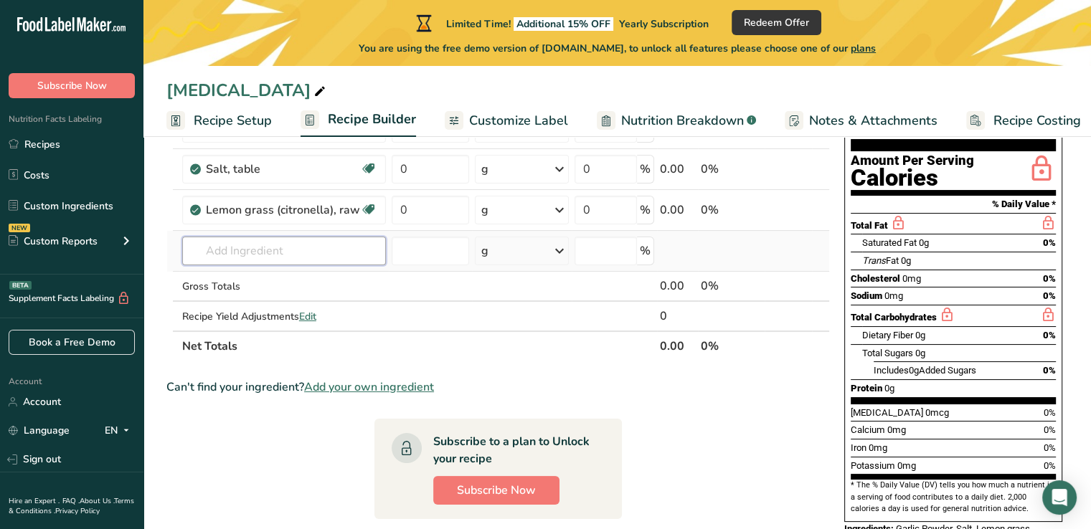
click at [239, 248] on input "text" at bounding box center [284, 251] width 204 height 29
click at [236, 255] on input "text" at bounding box center [284, 251] width 204 height 29
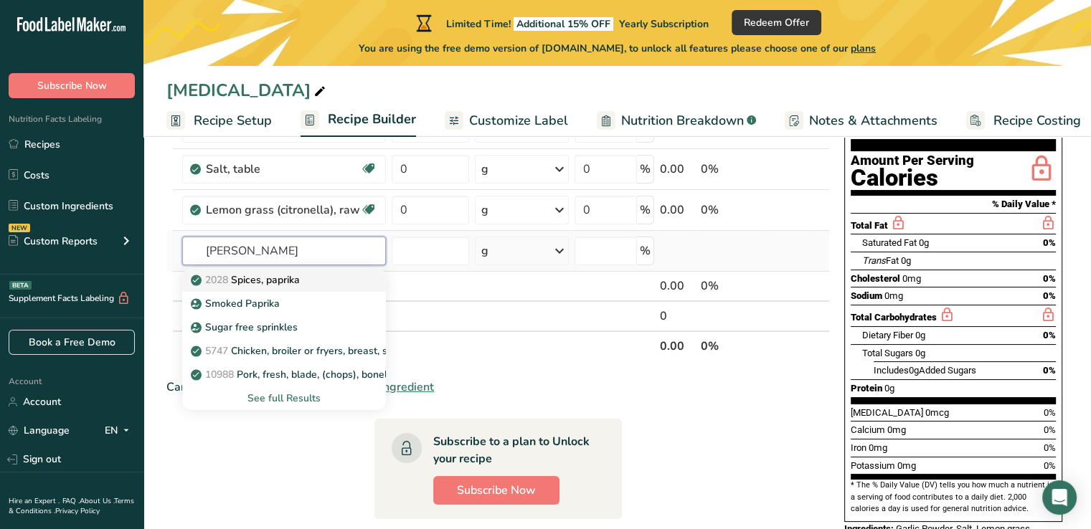
type input "PABRI"
click at [248, 283] on p "2028 Spices, paprika" at bounding box center [247, 280] width 106 height 15
type input "Spices, paprika"
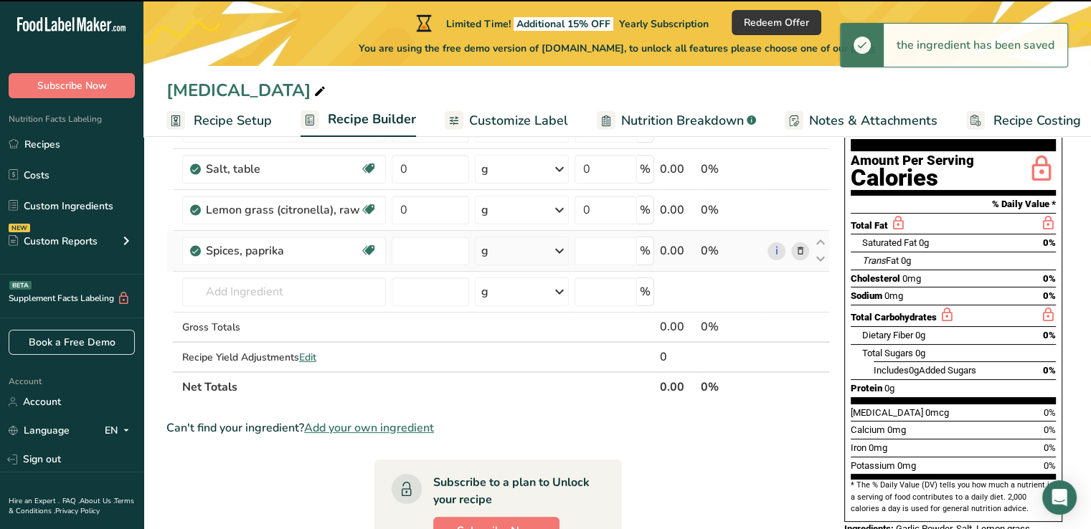
type input "0"
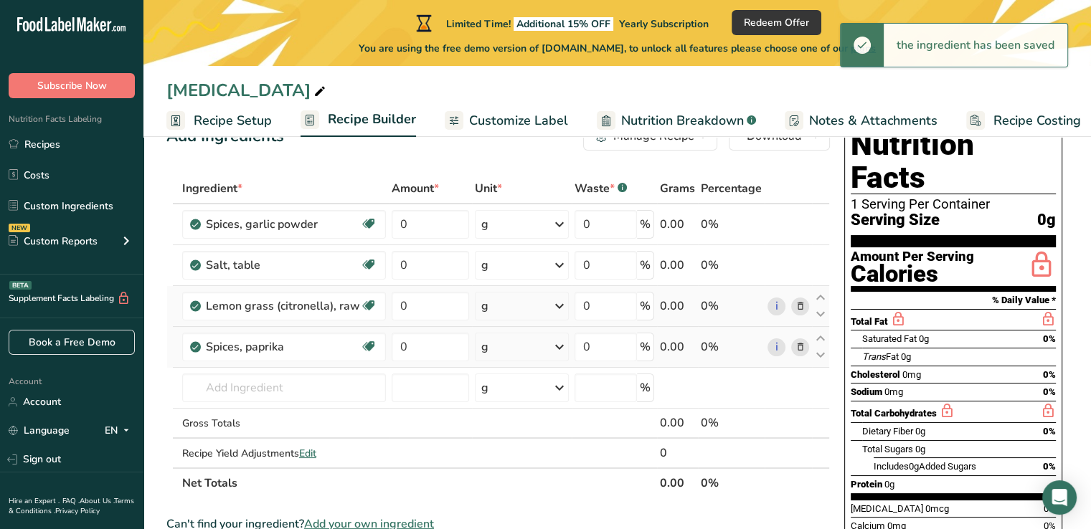
scroll to position [72, 0]
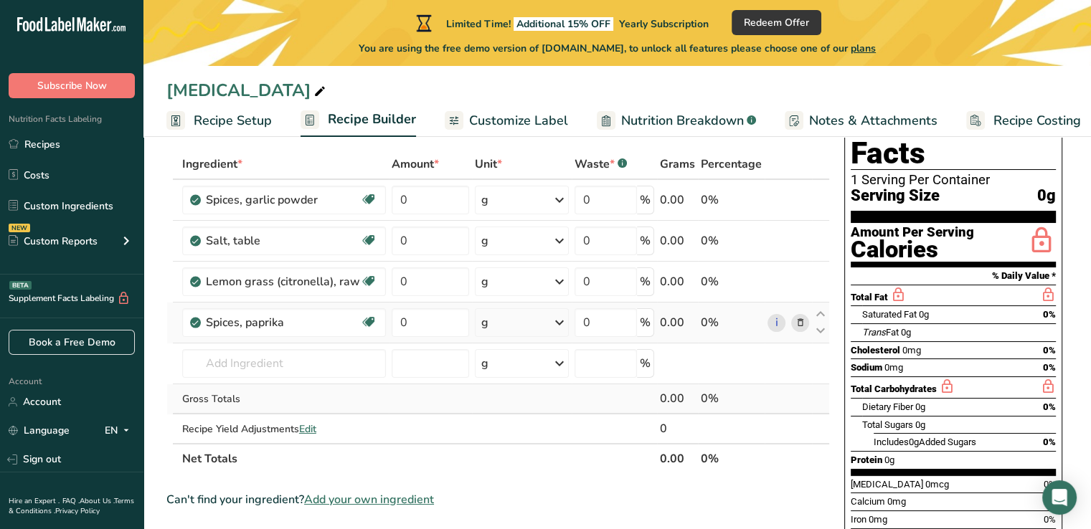
click at [242, 398] on div "Gross Totals" at bounding box center [284, 399] width 204 height 15
click at [214, 401] on div "Gross Totals" at bounding box center [284, 399] width 204 height 15
click at [261, 425] on div "Recipe Yield Adjustments Edit" at bounding box center [284, 429] width 204 height 15
click at [421, 194] on input "0" at bounding box center [430, 200] width 77 height 29
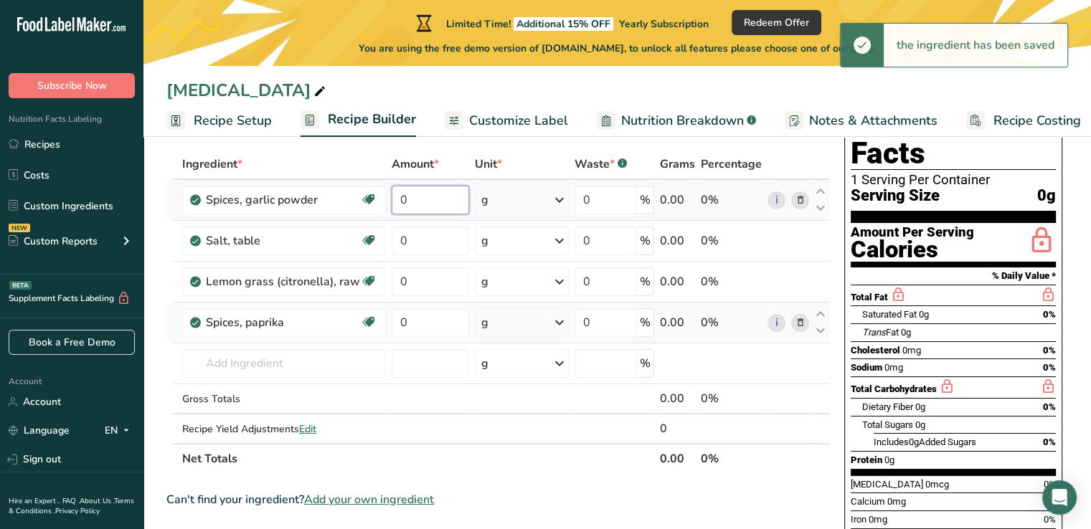
click at [425, 204] on input "0" at bounding box center [430, 200] width 77 height 29
drag, startPoint x: 425, startPoint y: 204, endPoint x: 394, endPoint y: 204, distance: 30.8
click at [394, 204] on input "0" at bounding box center [430, 200] width 77 height 29
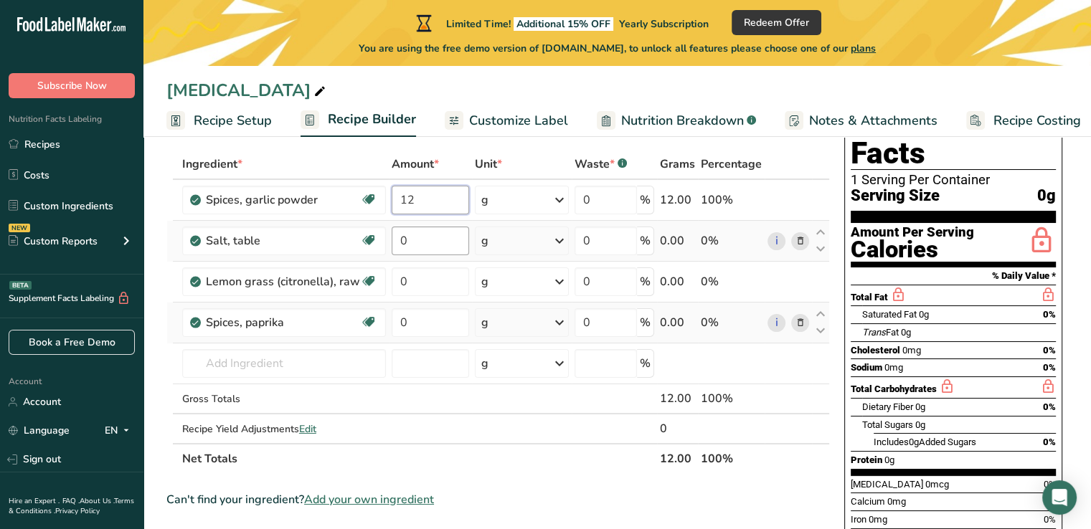
type input "12"
click at [420, 237] on div "Ingredient * Amount * Unit * Waste * .a-a{fill:#347362;}.b-a{fill:#fff;} Grams …" at bounding box center [498, 311] width 664 height 325
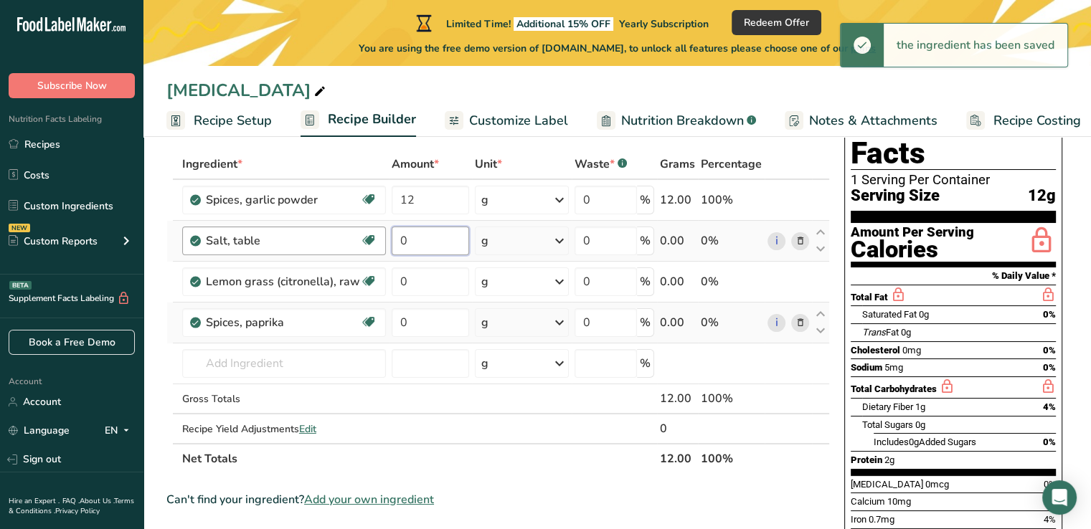
drag, startPoint x: 411, startPoint y: 245, endPoint x: 383, endPoint y: 246, distance: 28.0
click at [383, 246] on tr "Salt, table Dairy free Gluten free Vegan Vegetarian Soy free 0 g Portions 1 tsp…" at bounding box center [498, 241] width 662 height 41
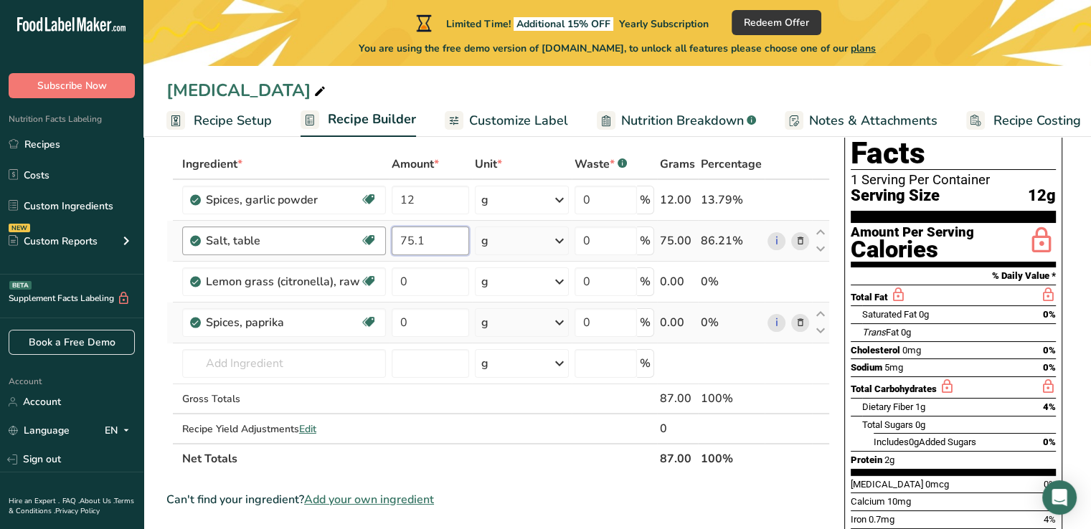
type input "75.1"
click at [416, 276] on div "Ingredient * Amount * Unit * Waste * .a-a{fill:#347362;}.b-a{fill:#fff;} Grams …" at bounding box center [498, 311] width 664 height 325
type input "8.4"
click at [438, 329] on div "Ingredient * Amount * Unit * Waste * .a-a{fill:#347362;}.b-a{fill:#fff;} Grams …" at bounding box center [498, 311] width 664 height 325
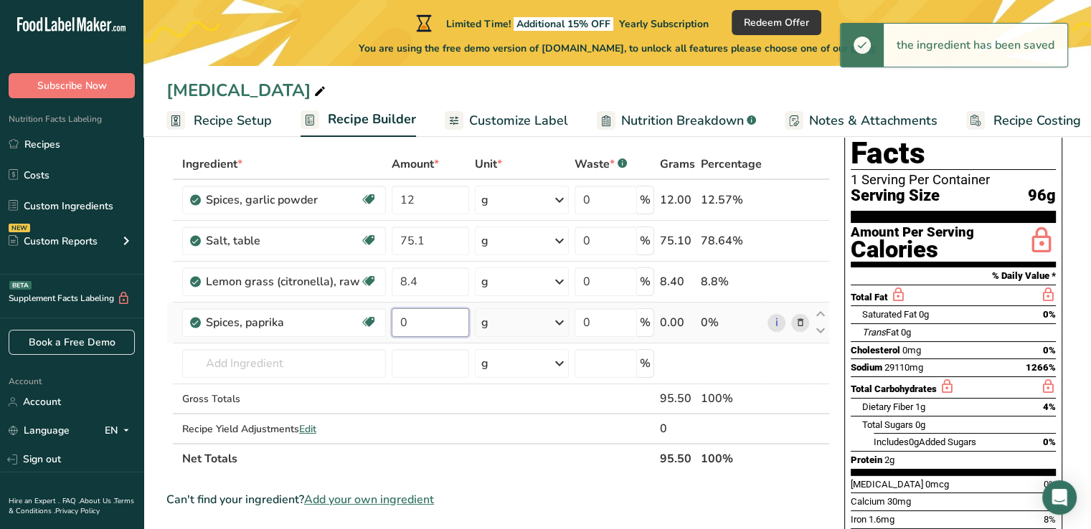
click at [389, 324] on td "0" at bounding box center [430, 323] width 83 height 41
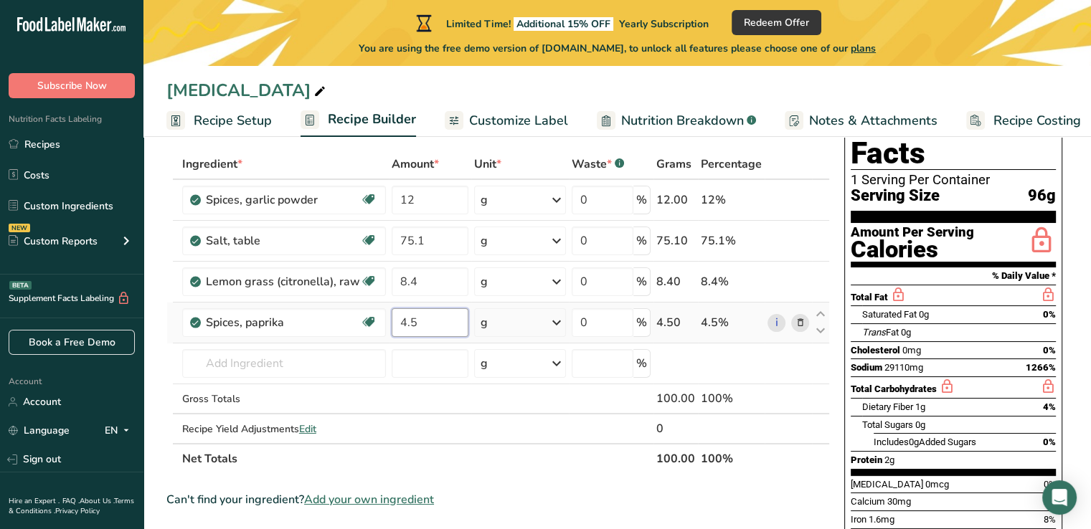
type input "4.5"
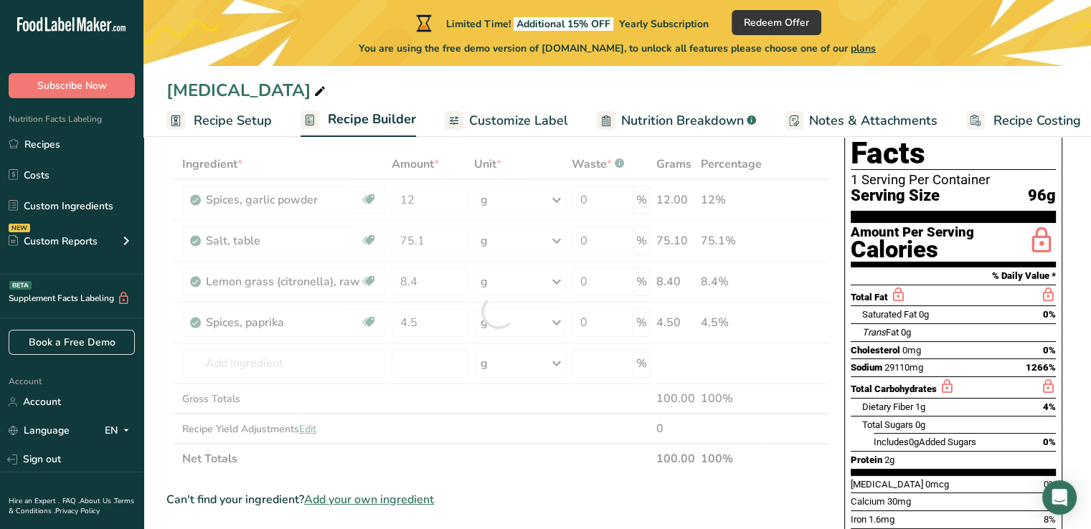
click at [559, 469] on div "Ingredient * Amount * Unit * Waste * .a-a{fill:#347362;}.b-a{fill:#fff;} Grams …" at bounding box center [498, 311] width 664 height 325
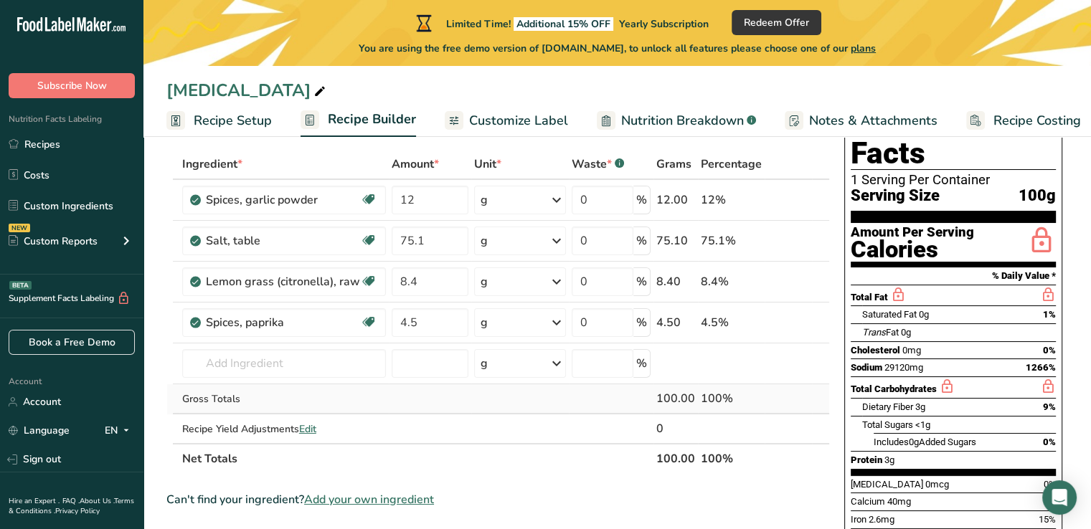
scroll to position [143, 0]
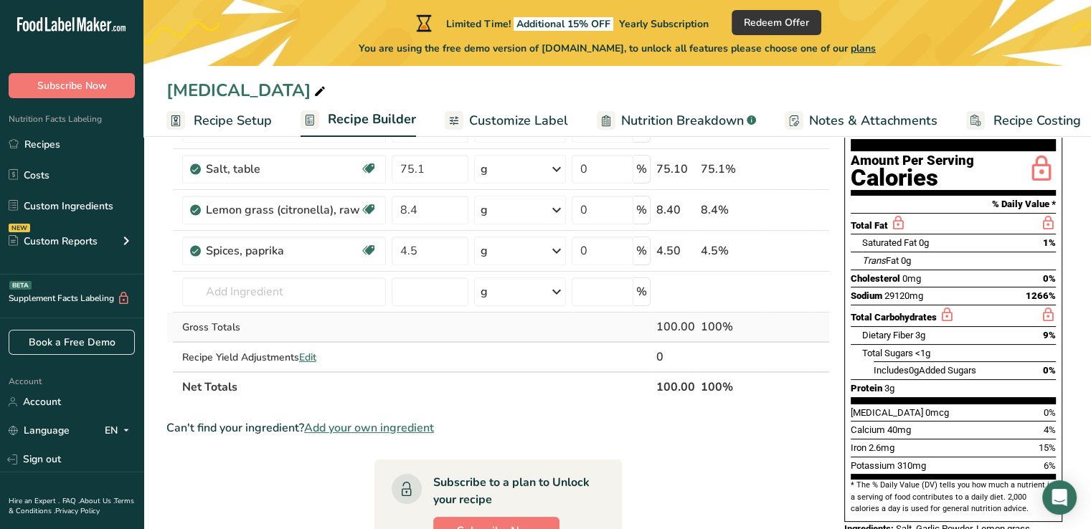
click at [233, 328] on div "Gross Totals" at bounding box center [284, 327] width 204 height 15
click at [232, 322] on div "Gross Totals" at bounding box center [284, 327] width 204 height 15
click at [311, 359] on span "Edit" at bounding box center [307, 358] width 17 height 14
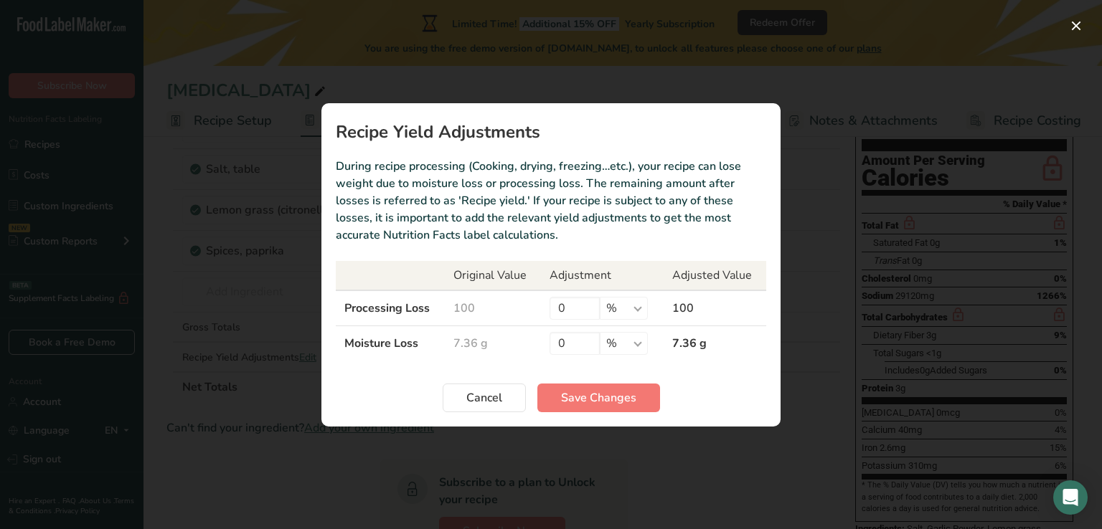
click at [468, 309] on td "100" at bounding box center [493, 309] width 96 height 36
click at [707, 313] on td "100" at bounding box center [715, 309] width 103 height 36
click at [706, 341] on td "7.36 g" at bounding box center [715, 343] width 103 height 35
click at [620, 395] on span "Save Changes" at bounding box center [598, 398] width 75 height 17
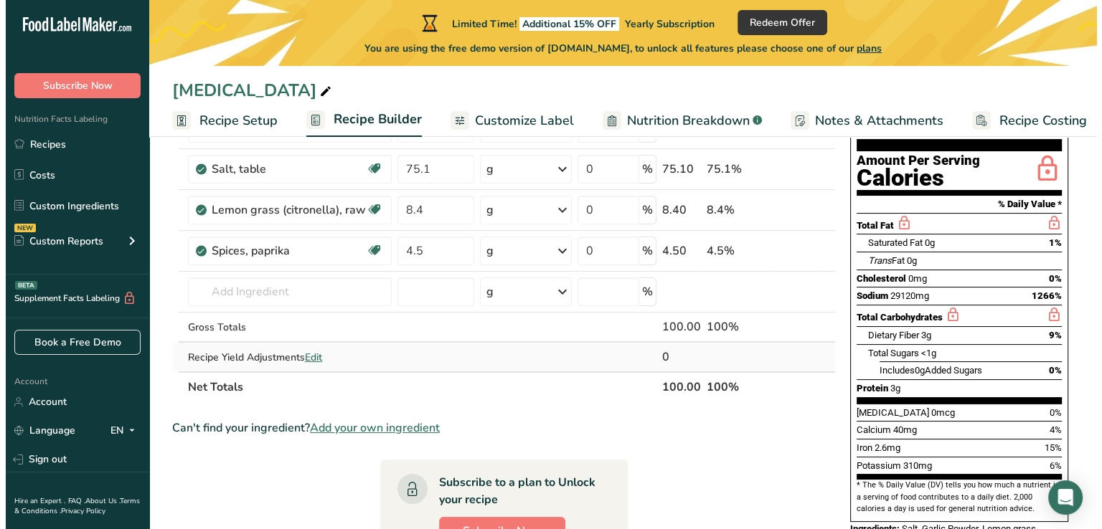
scroll to position [215, 0]
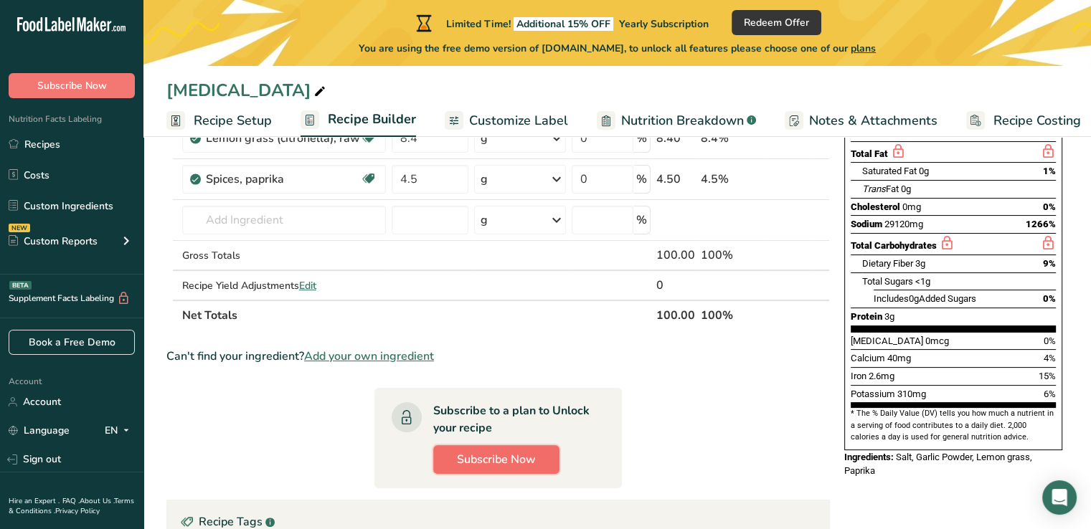
click at [491, 459] on span "Subscribe Now" at bounding box center [496, 459] width 79 height 17
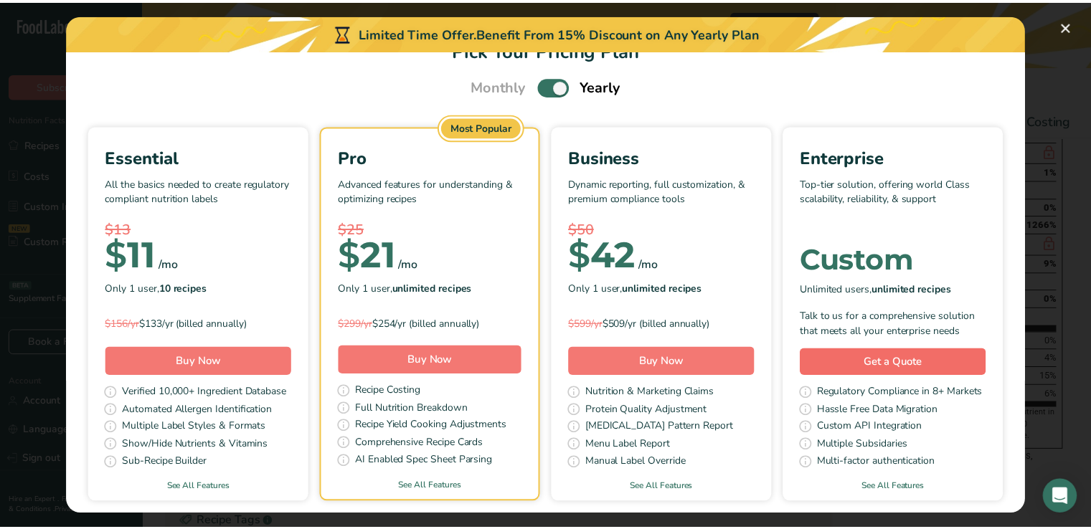
scroll to position [0, 0]
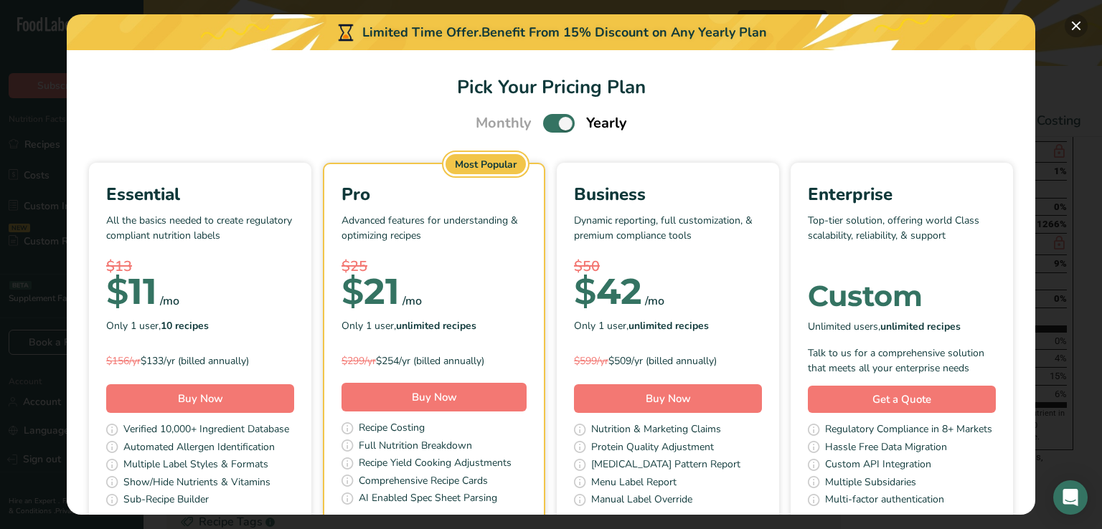
click at [1072, 21] on button "Pick Your Pricing Plan Modal" at bounding box center [1076, 25] width 23 height 23
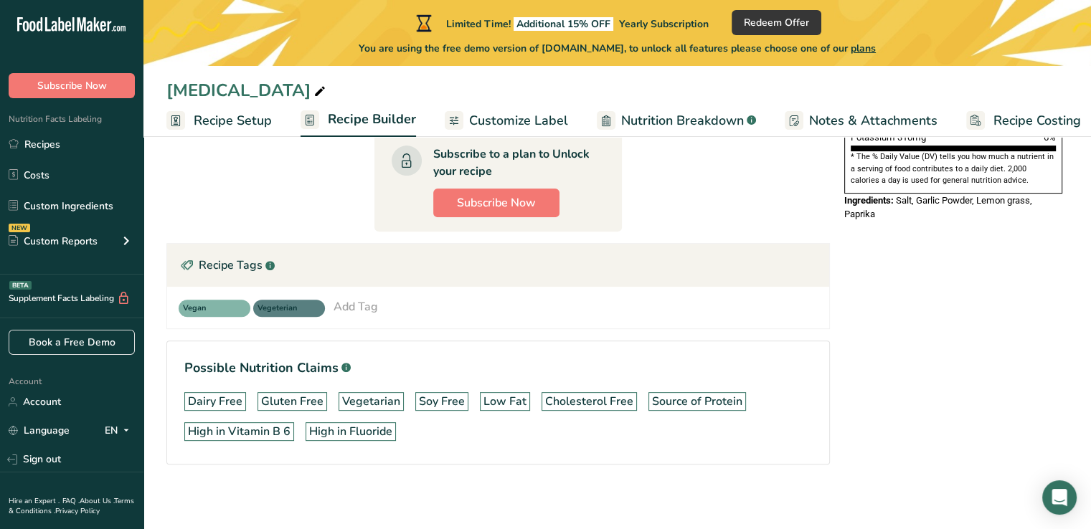
scroll to position [473, 0]
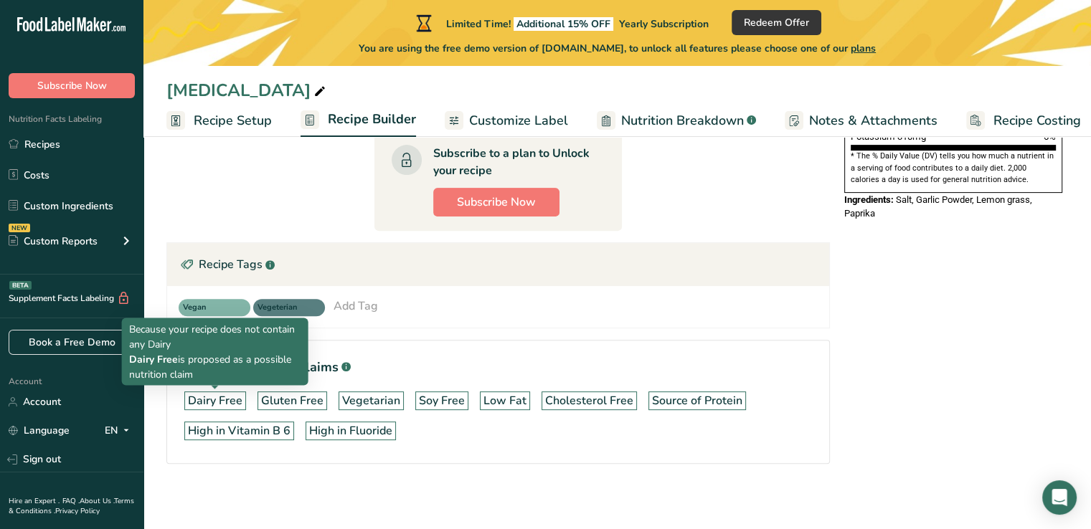
click at [241, 404] on div "Dairy Free" at bounding box center [215, 400] width 55 height 17
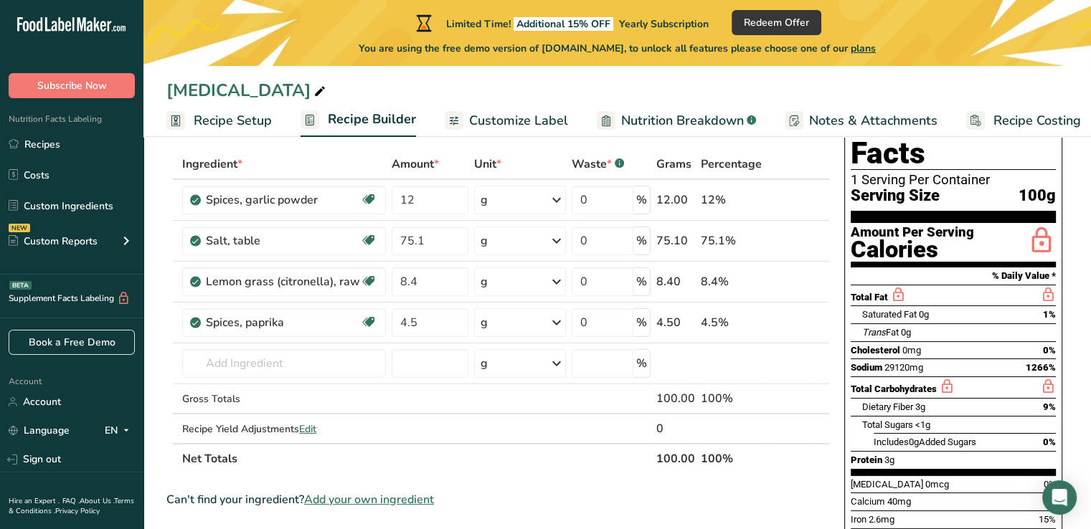
scroll to position [0, 0]
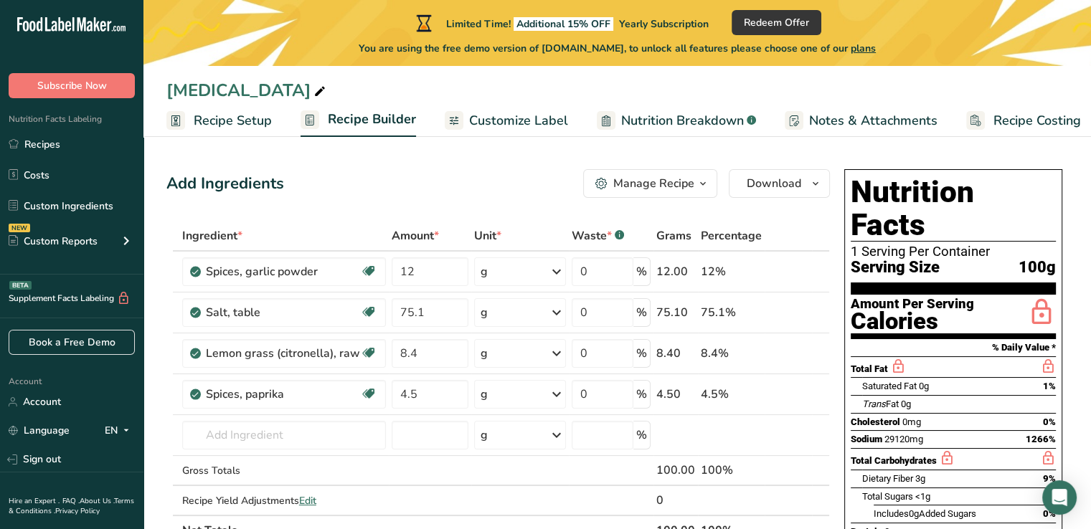
click at [864, 311] on div "Calories" at bounding box center [912, 321] width 123 height 21
click at [877, 298] on div "Amount Per Serving" at bounding box center [912, 305] width 123 height 14
click at [878, 311] on div "Calories" at bounding box center [912, 321] width 123 height 21
click at [884, 259] on span "Serving Size" at bounding box center [895, 268] width 89 height 18
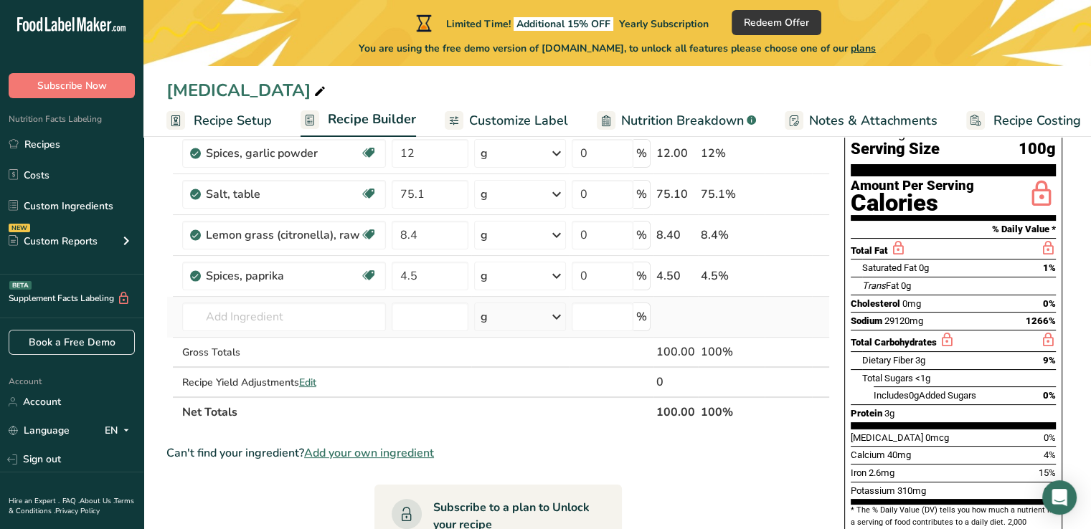
scroll to position [143, 0]
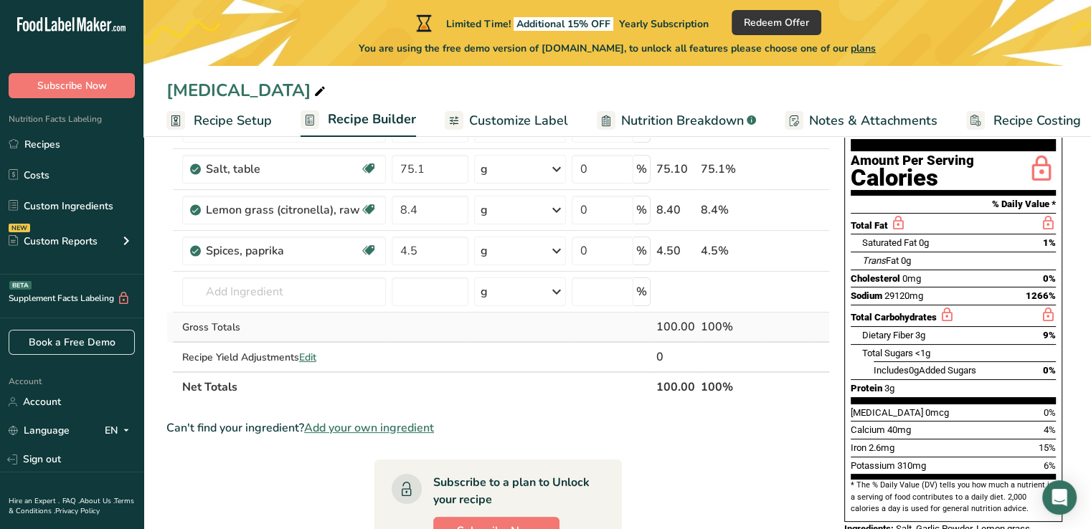
click at [692, 321] on div "100.00" at bounding box center [675, 327] width 39 height 17
click at [684, 372] on th "100.00" at bounding box center [676, 387] width 44 height 30
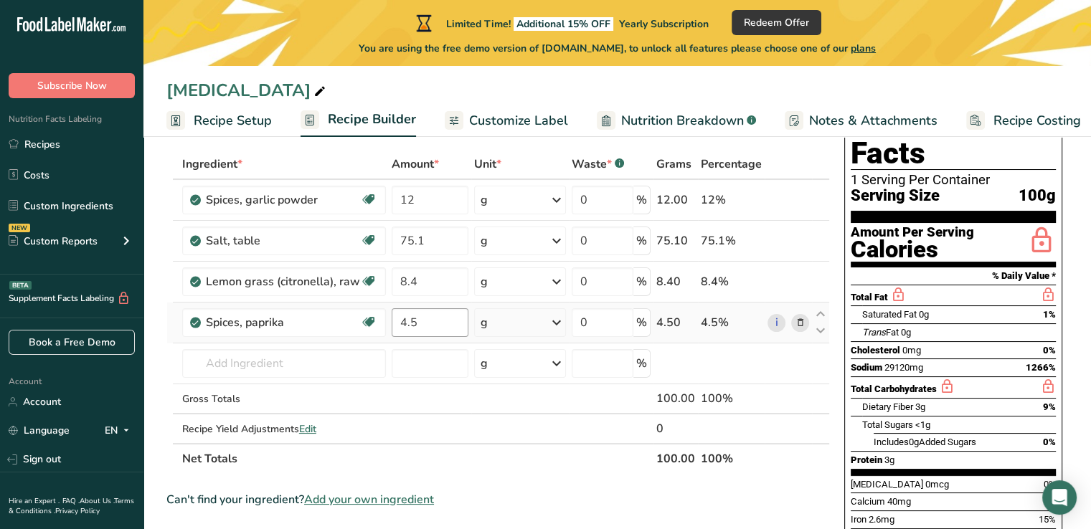
scroll to position [0, 0]
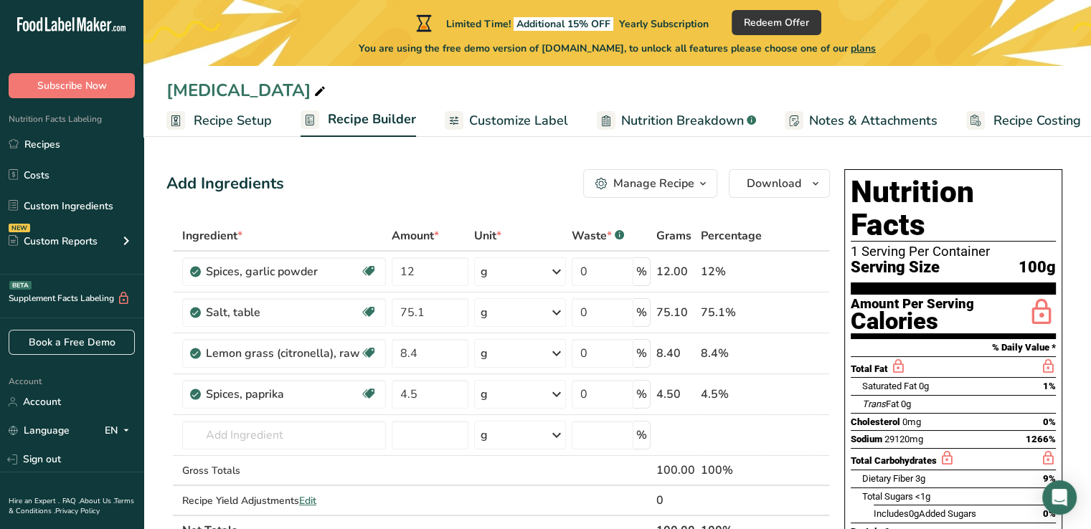
click at [514, 121] on span "Customize Label" at bounding box center [518, 120] width 99 height 19
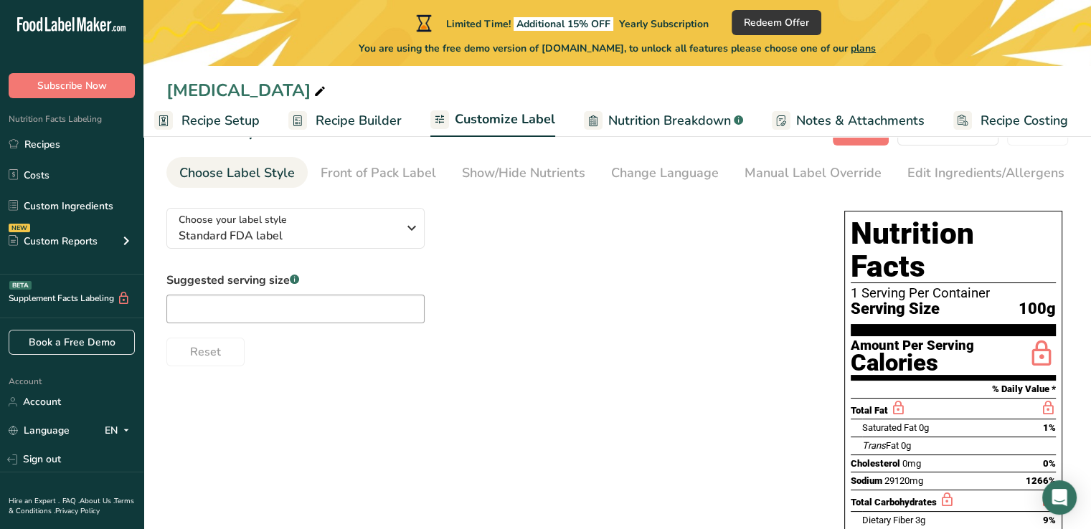
scroll to position [72, 0]
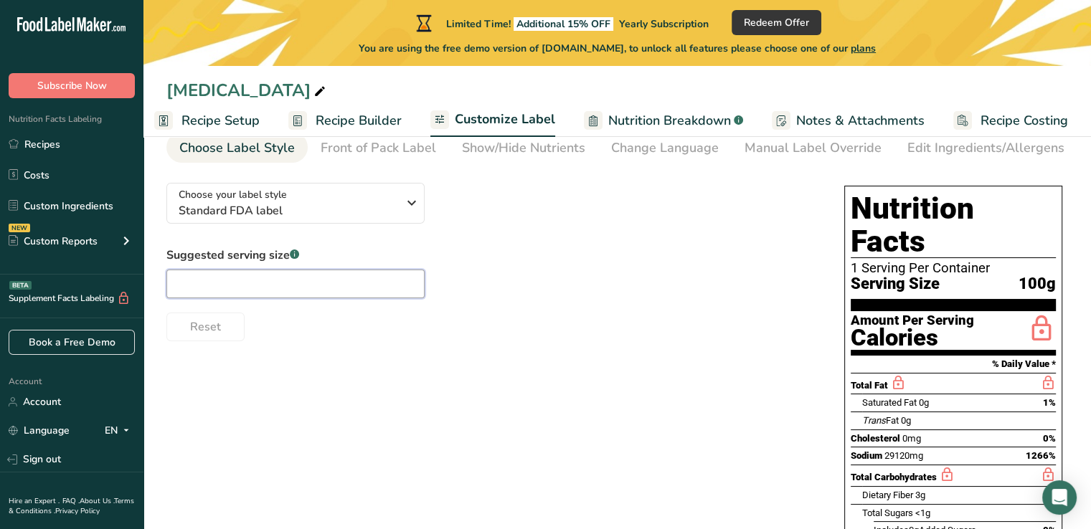
click at [298, 293] on input "text" at bounding box center [295, 284] width 258 height 29
type input "5G"
click at [340, 341] on div "Reset" at bounding box center [490, 324] width 649 height 34
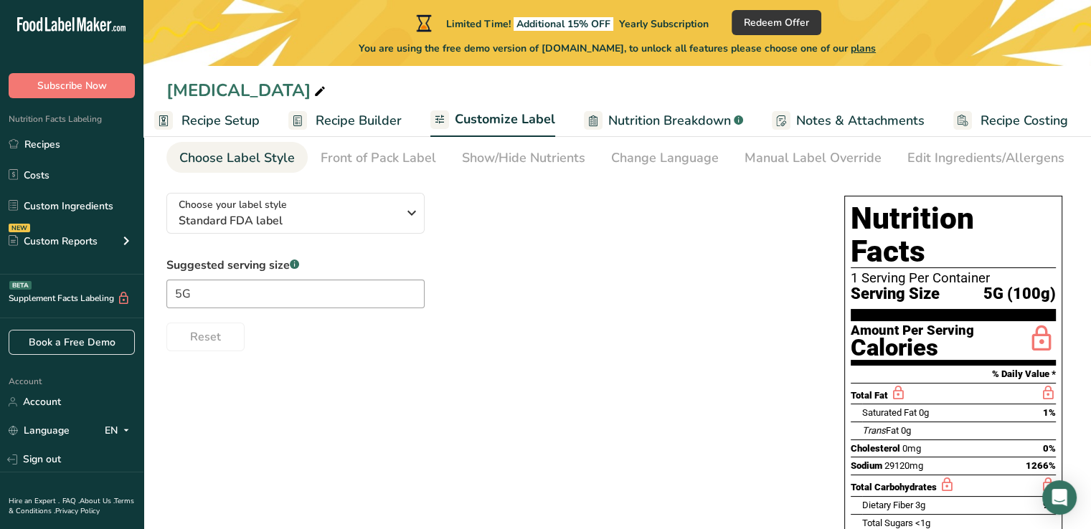
scroll to position [0, 0]
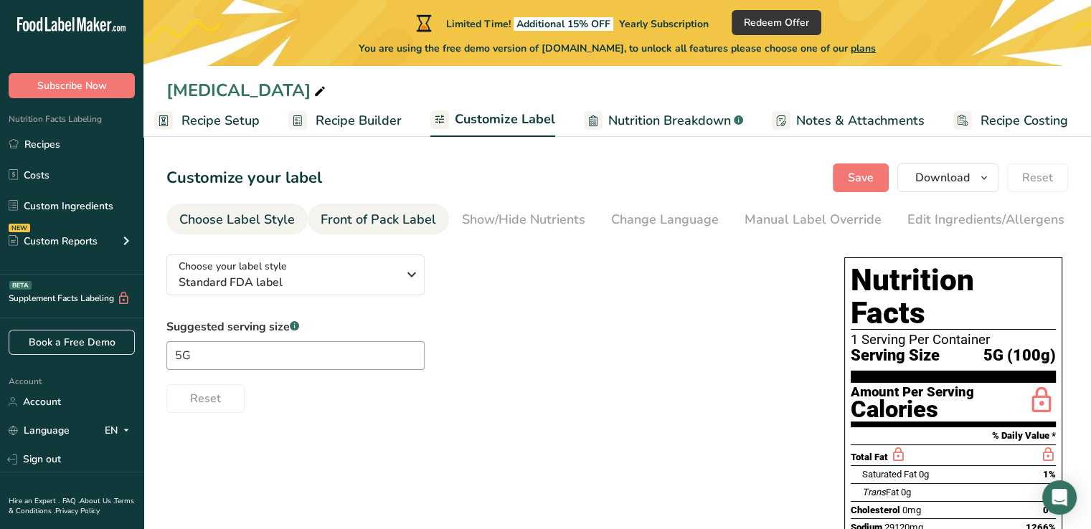
click at [383, 222] on div "Front of Pack Label" at bounding box center [378, 219] width 115 height 19
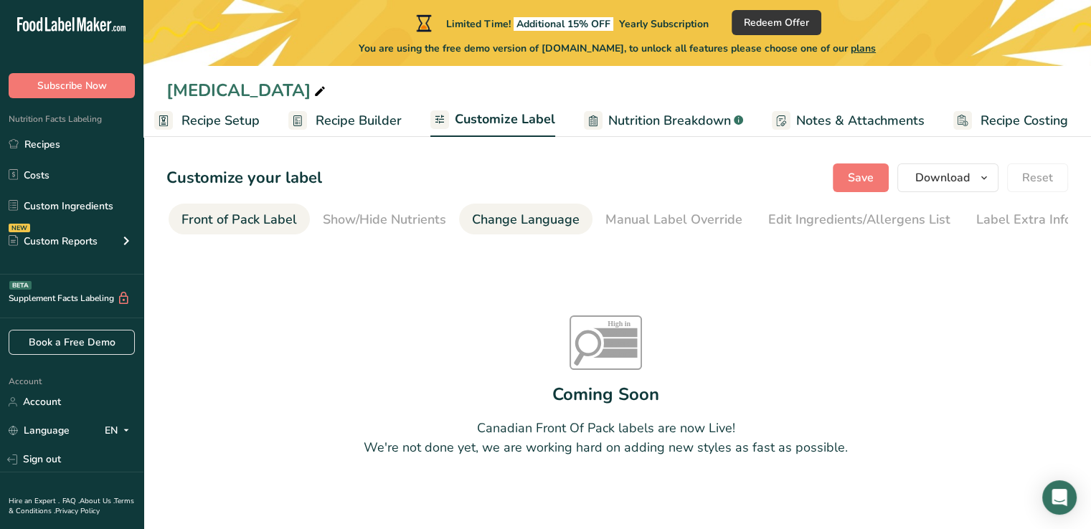
click at [478, 225] on div "Change Language" at bounding box center [526, 219] width 108 height 19
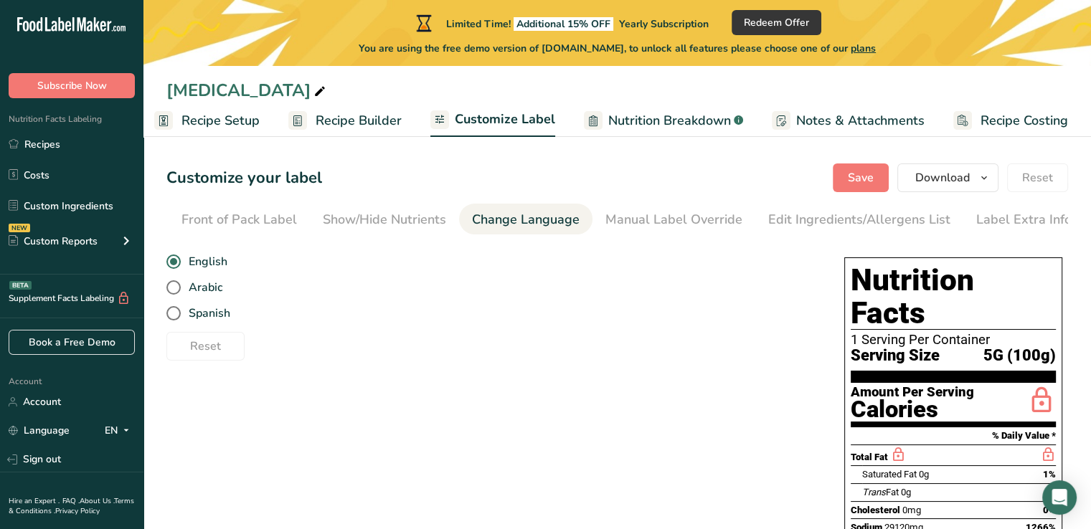
scroll to position [0, 141]
click at [654, 217] on div "Manual Label Override" at bounding box center [672, 219] width 137 height 19
type input "5G (100g)"
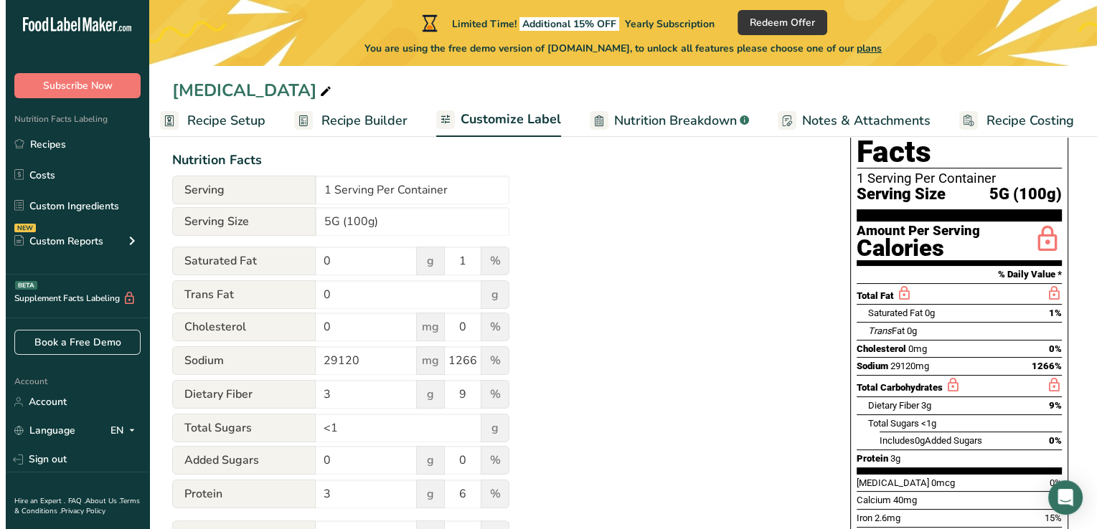
scroll to position [0, 0]
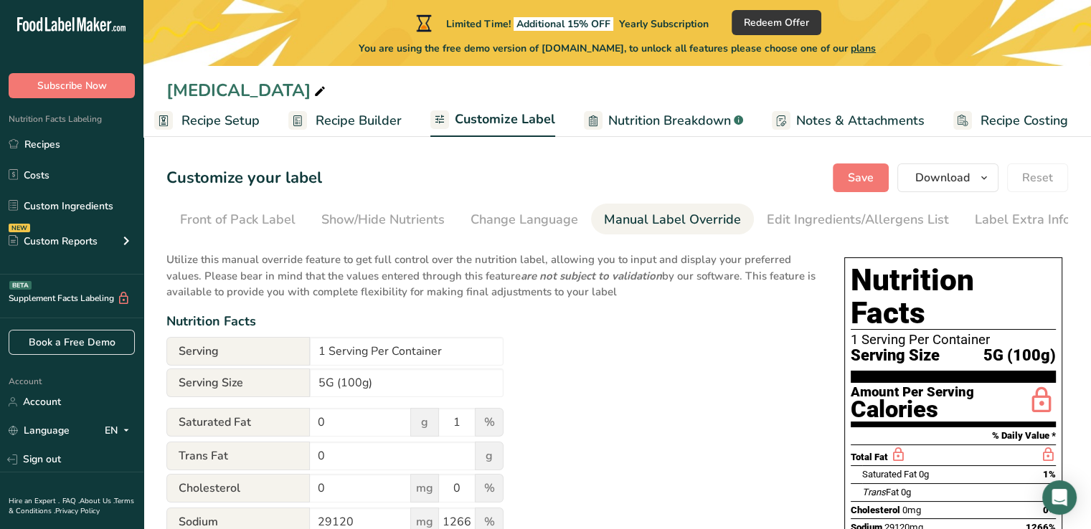
click at [821, 121] on span "Notes & Attachments" at bounding box center [860, 120] width 128 height 19
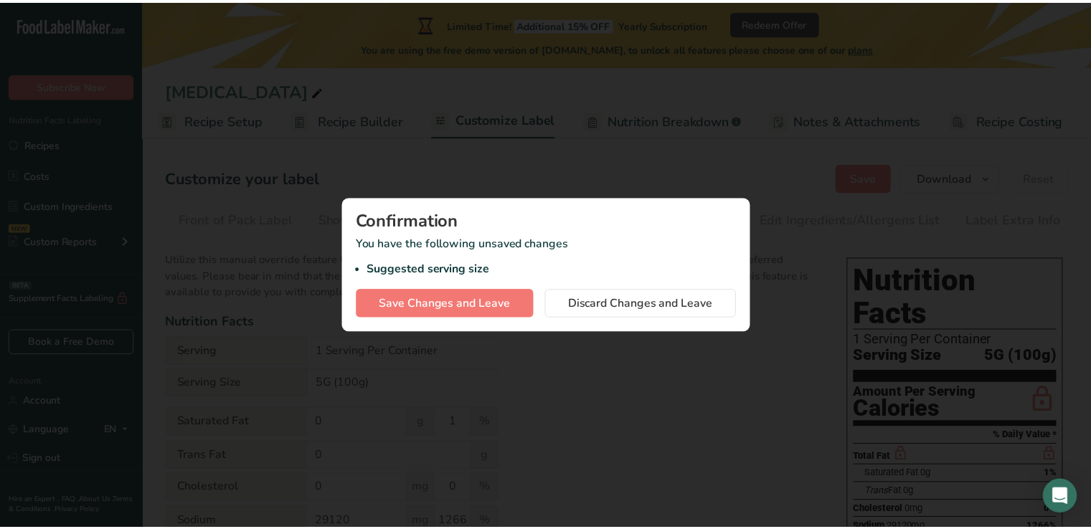
scroll to position [0, 1]
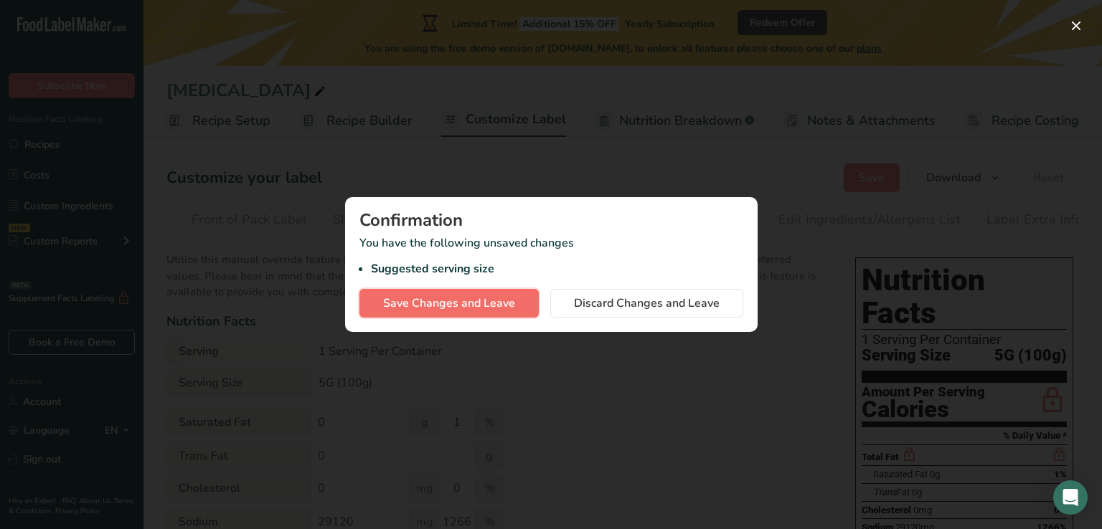
click at [491, 298] on span "Save Changes and Leave" at bounding box center [449, 303] width 132 height 17
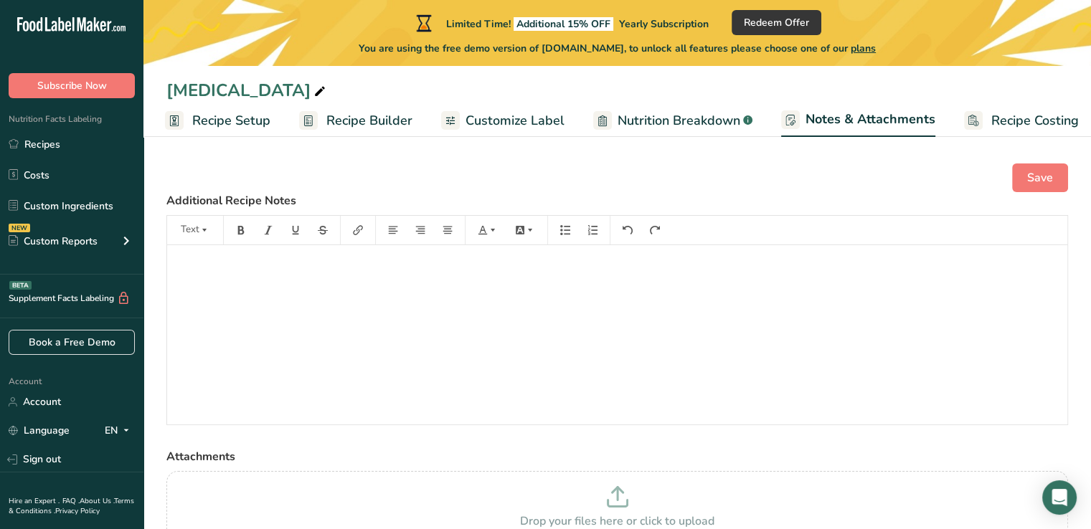
click at [1008, 120] on span "Recipe Costing" at bounding box center [1035, 120] width 88 height 19
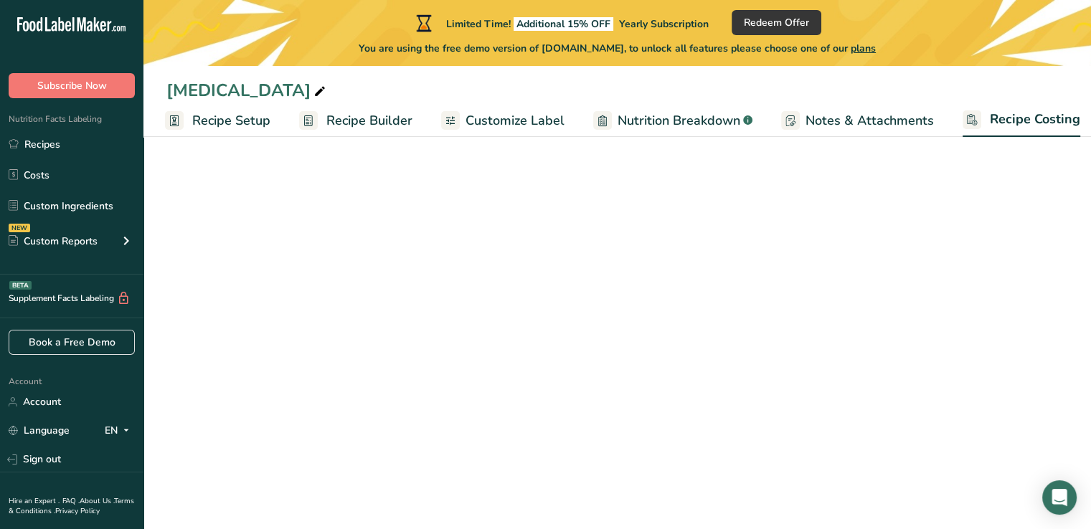
scroll to position [0, 12]
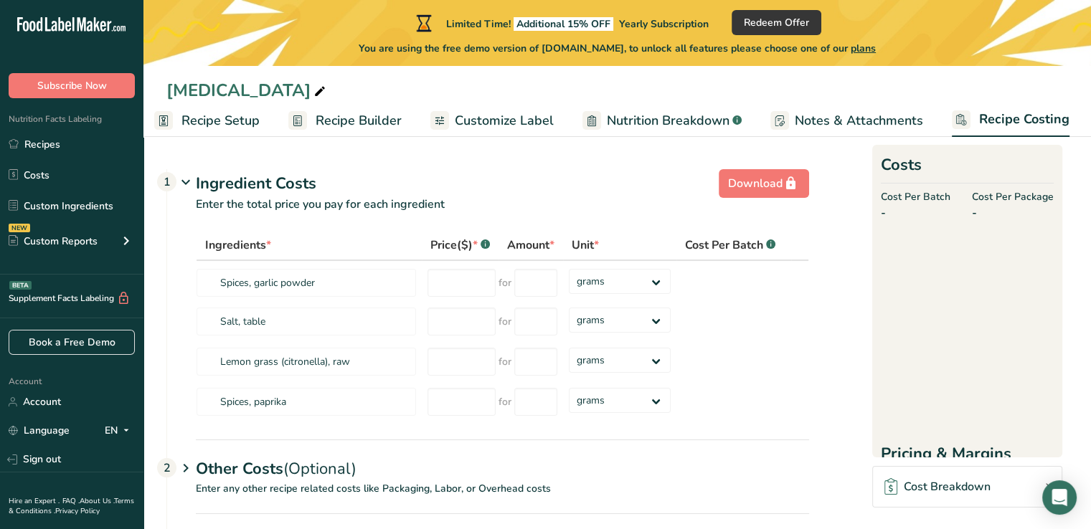
click at [683, 119] on span "Nutrition Breakdown" at bounding box center [668, 120] width 123 height 19
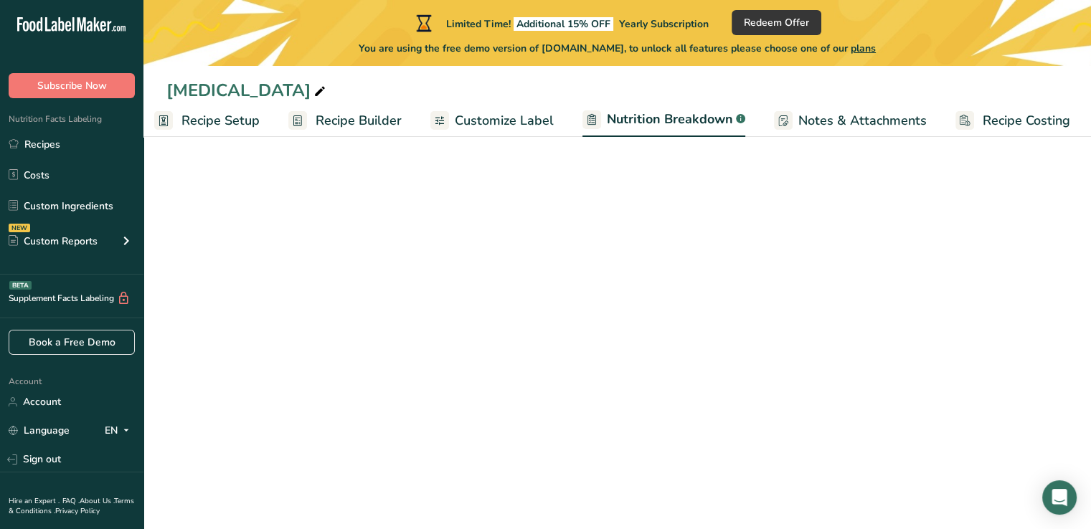
scroll to position [0, 14]
select select "Calories"
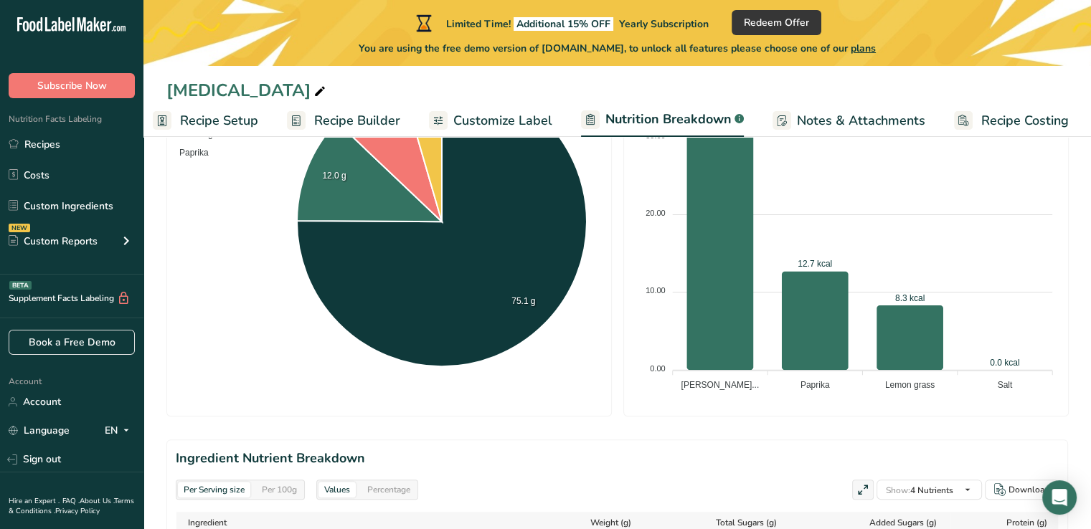
scroll to position [0, 0]
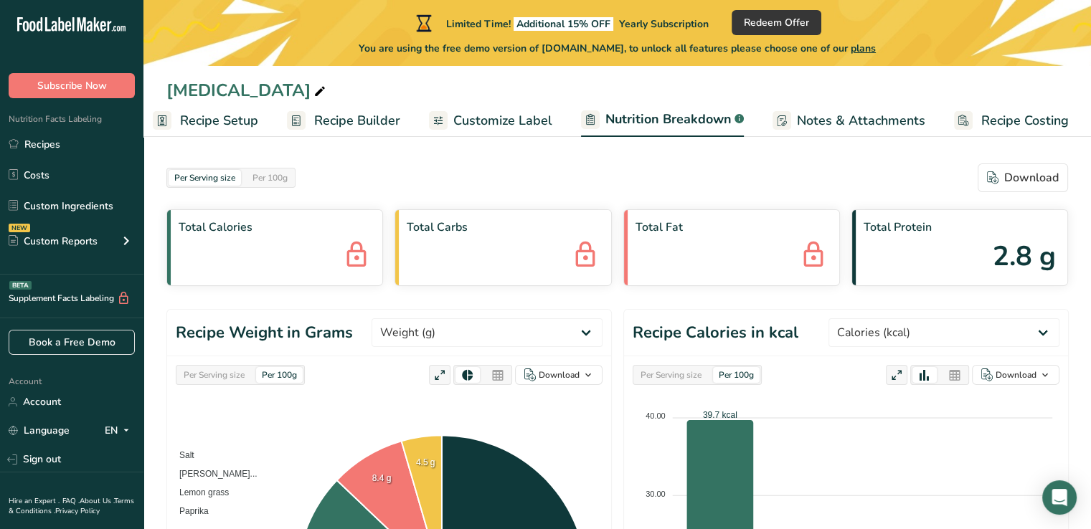
click at [442, 121] on div at bounding box center [438, 120] width 19 height 19
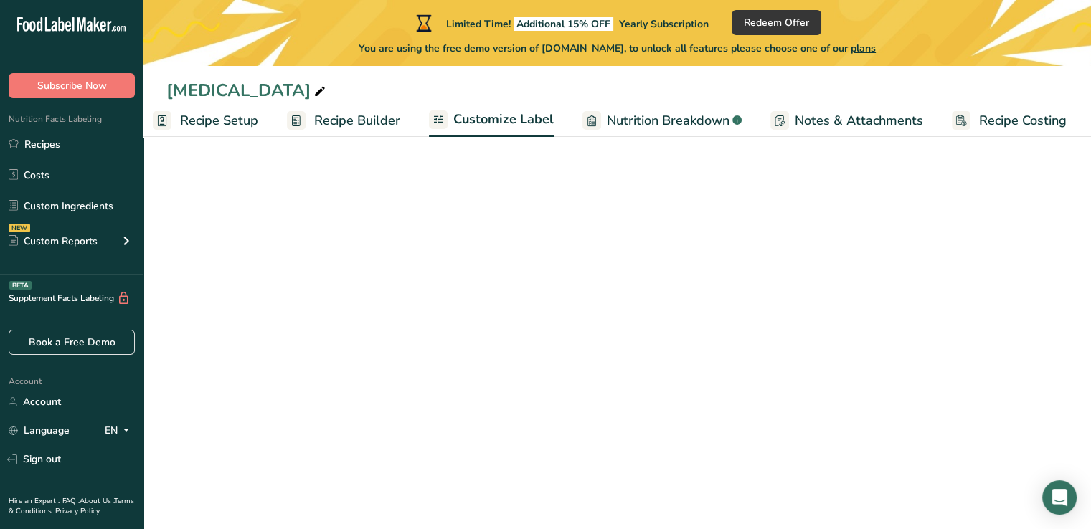
scroll to position [0, 12]
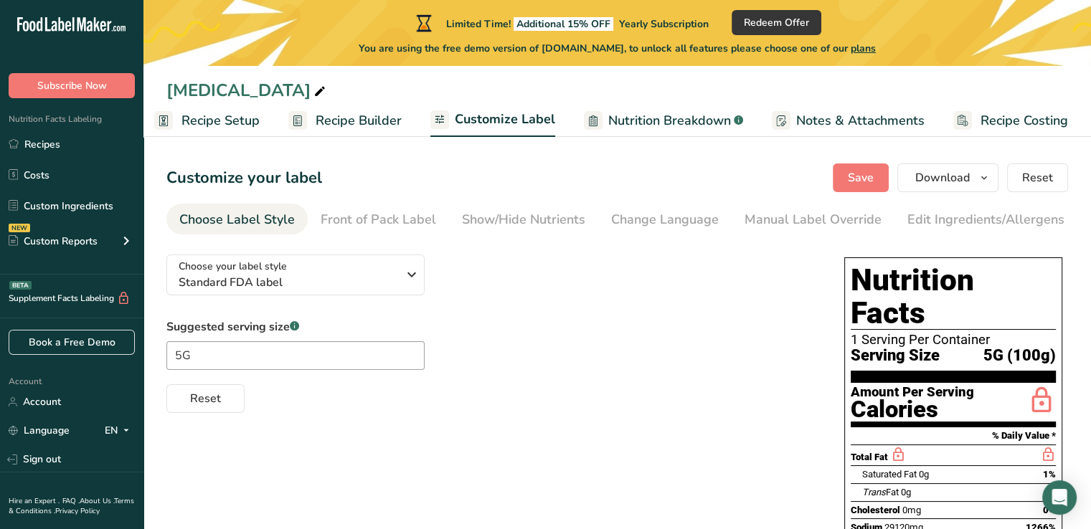
click at [353, 113] on span "Recipe Builder" at bounding box center [359, 120] width 86 height 19
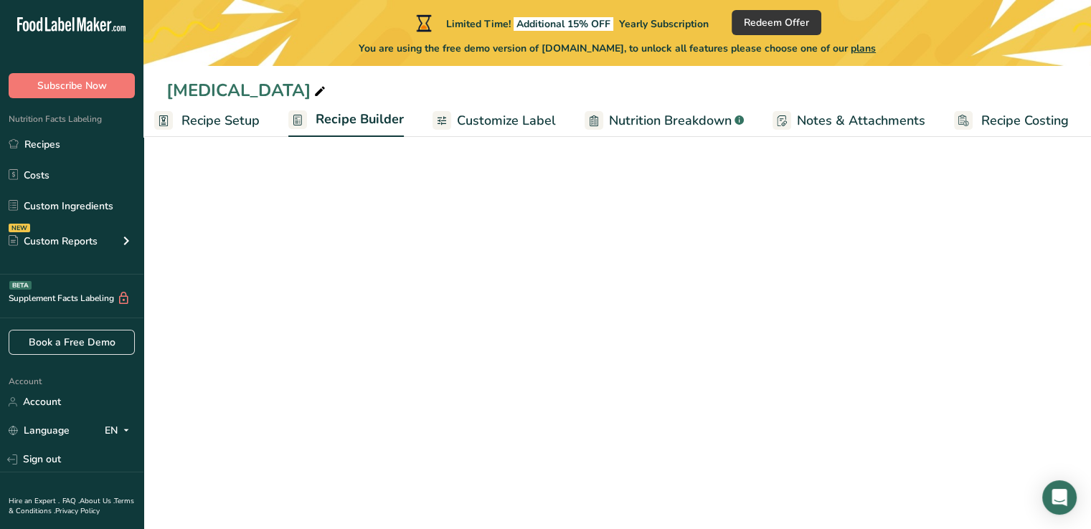
click at [453, 109] on link "Customize Label" at bounding box center [494, 121] width 123 height 32
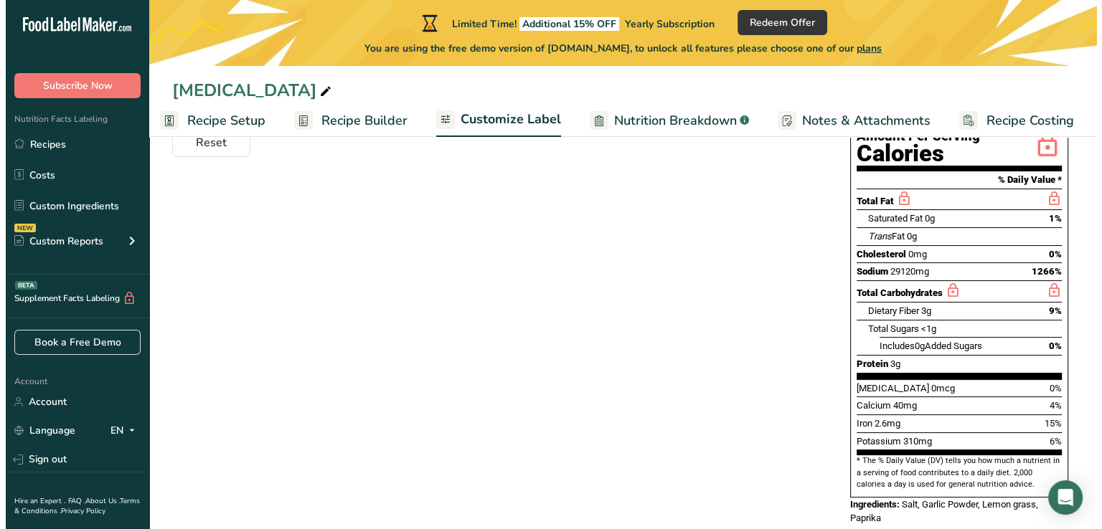
scroll to position [184, 0]
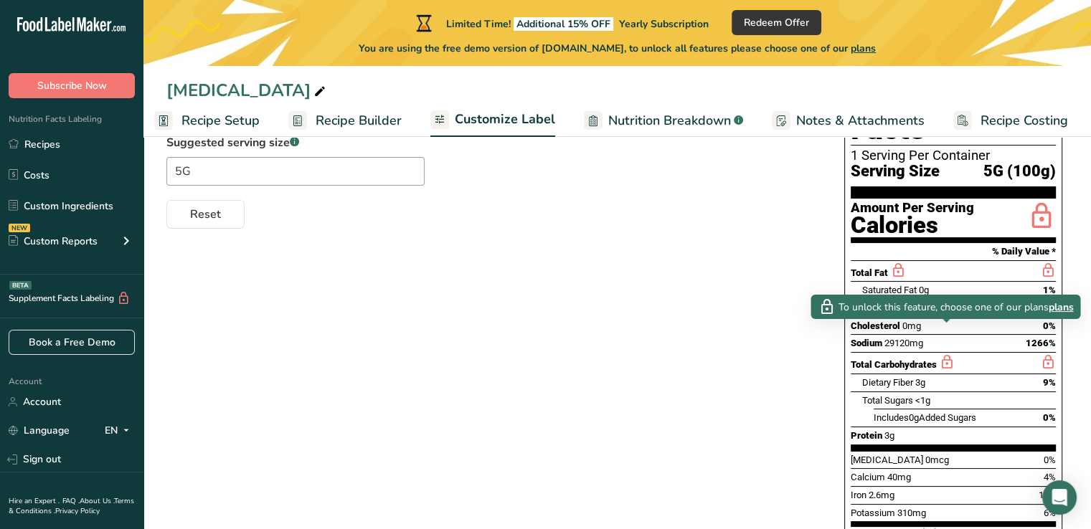
click at [1065, 306] on span "plans" at bounding box center [1060, 307] width 25 height 15
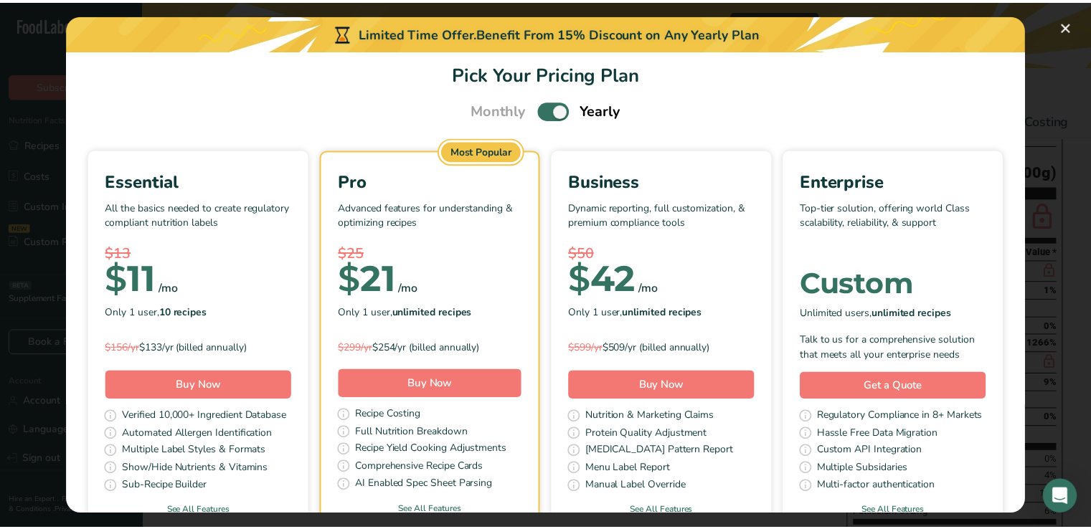
scroll to position [0, 0]
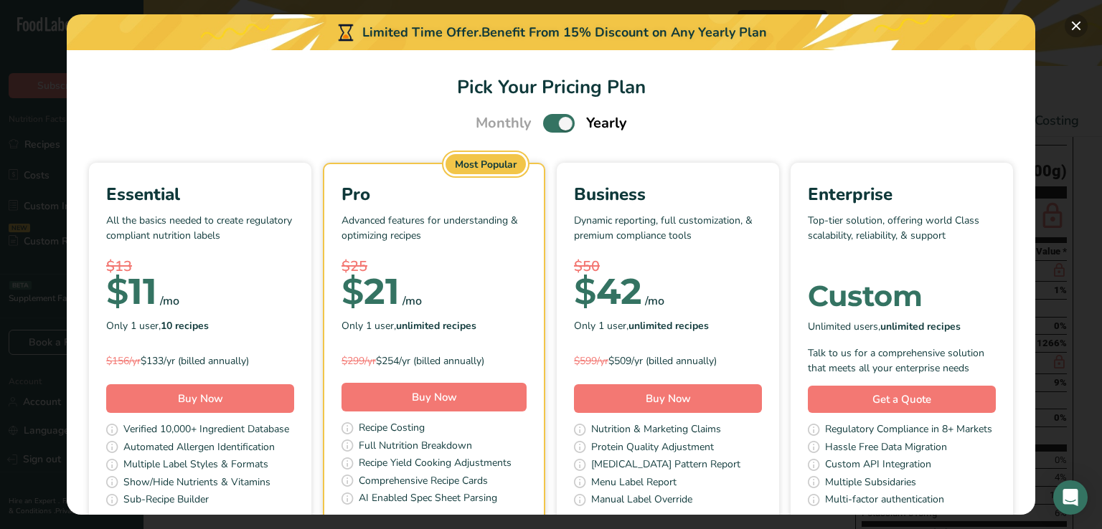
click at [1076, 24] on button "Pick Your Pricing Plan Modal" at bounding box center [1076, 25] width 23 height 23
